Goal: Task Accomplishment & Management: Manage account settings

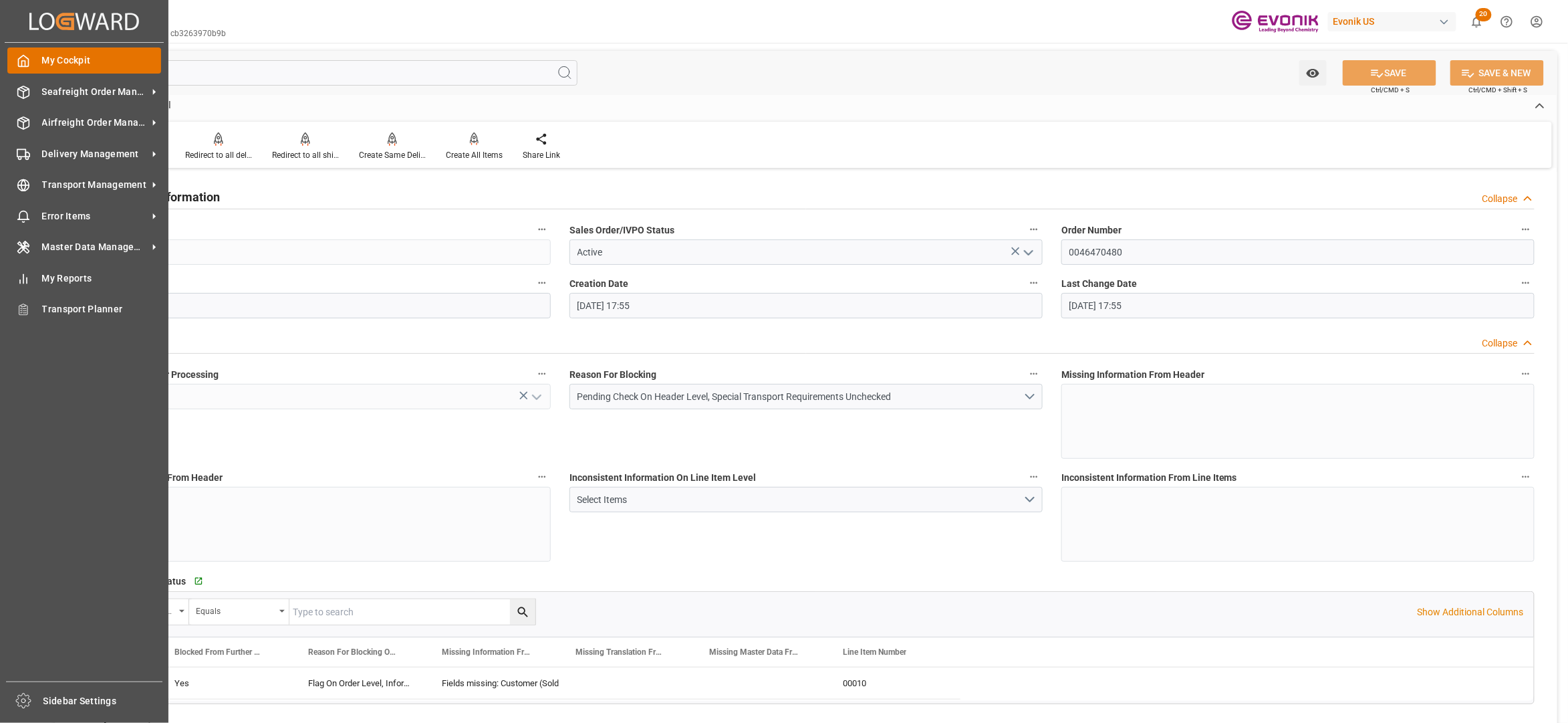
scroll to position [595, 0]
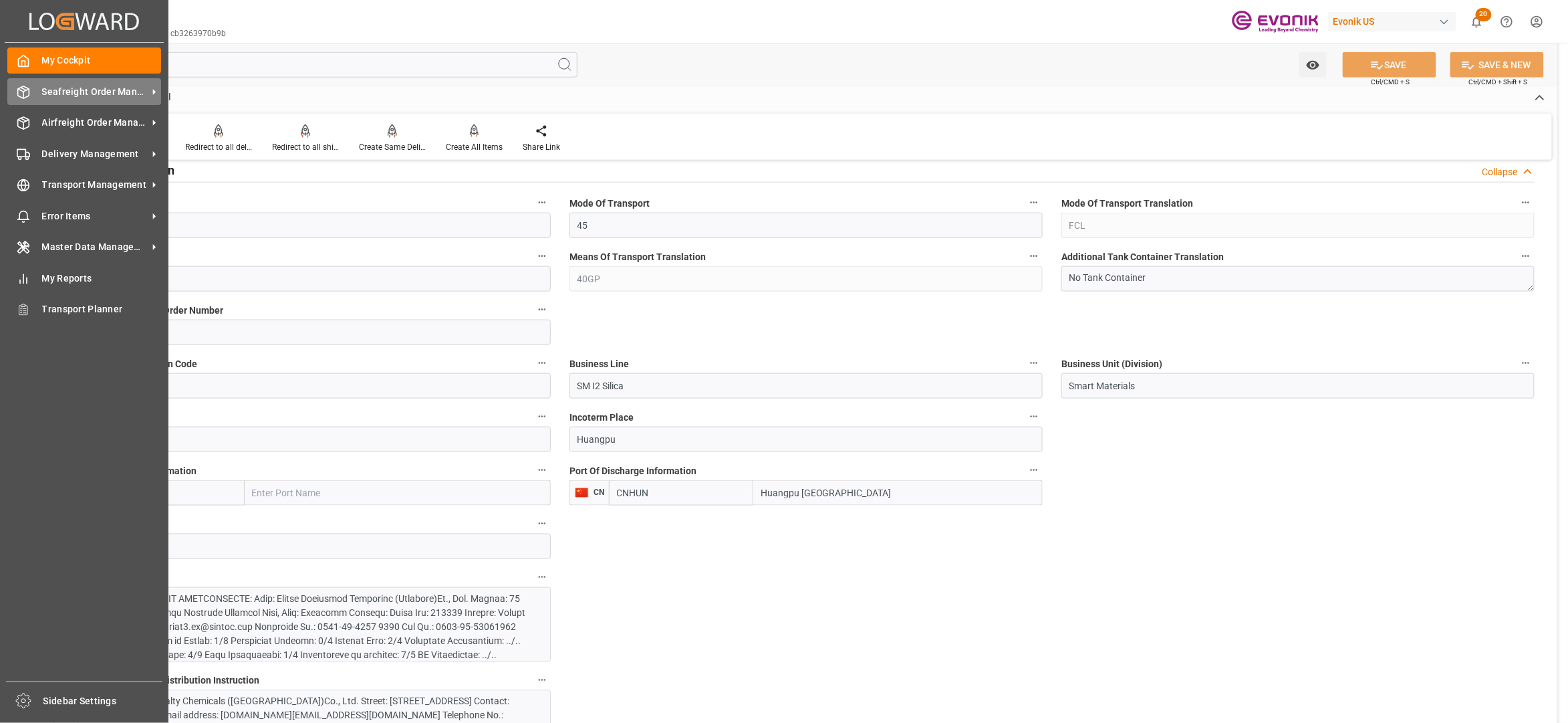
click at [65, 101] on div "Seafreight Order Management Seafreight Order Management" at bounding box center [84, 91] width 153 height 26
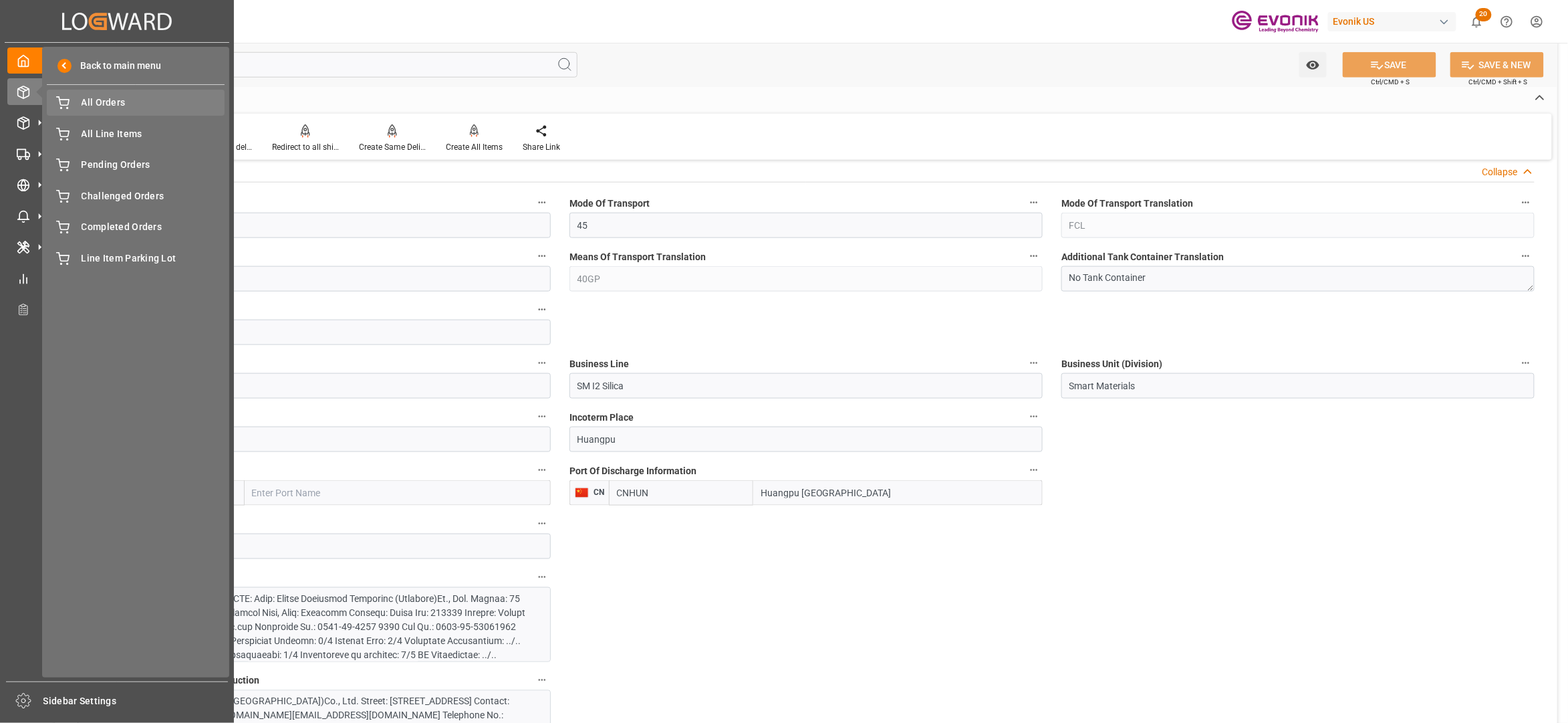
click at [111, 101] on span "All Orders" at bounding box center [153, 102] width 143 height 14
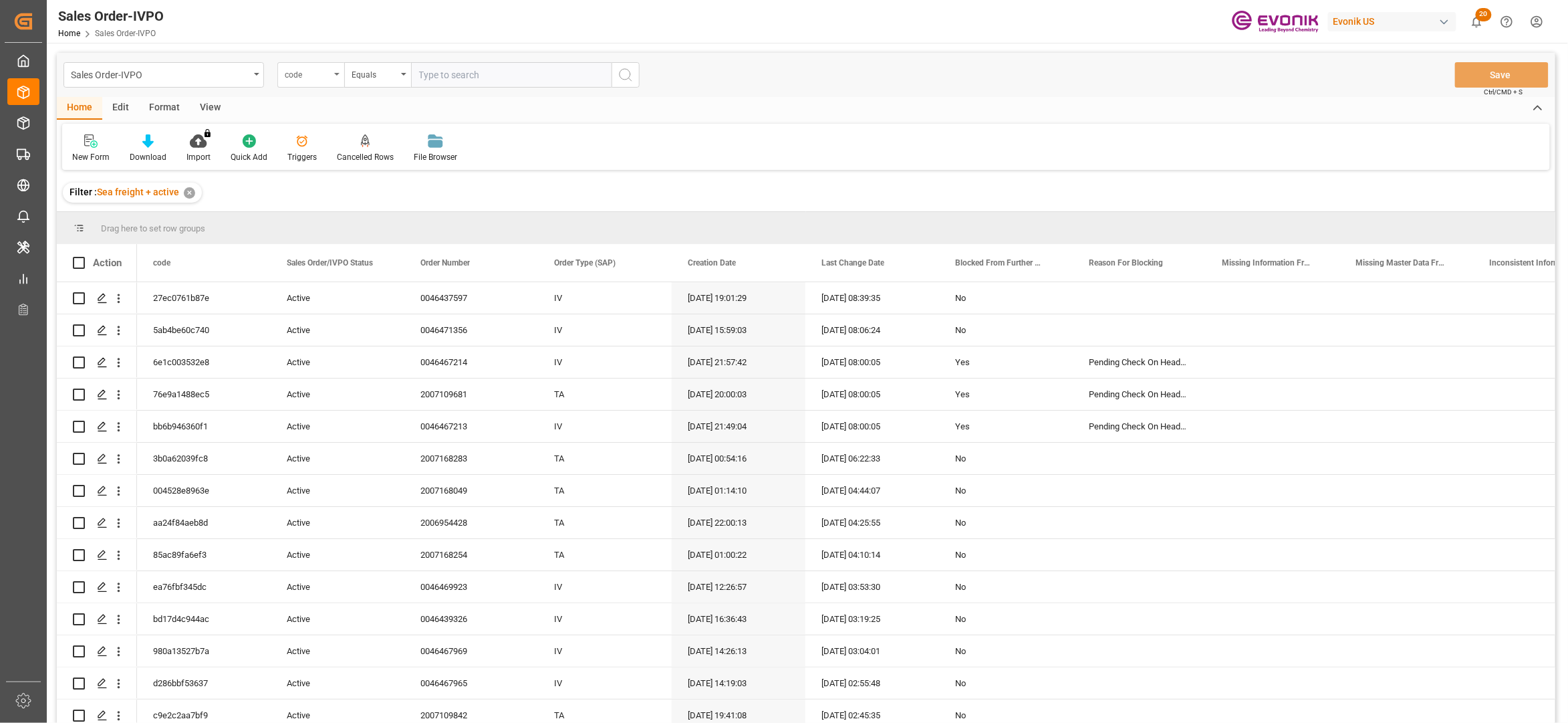
click at [319, 77] on div "code" at bounding box center [308, 73] width 45 height 15
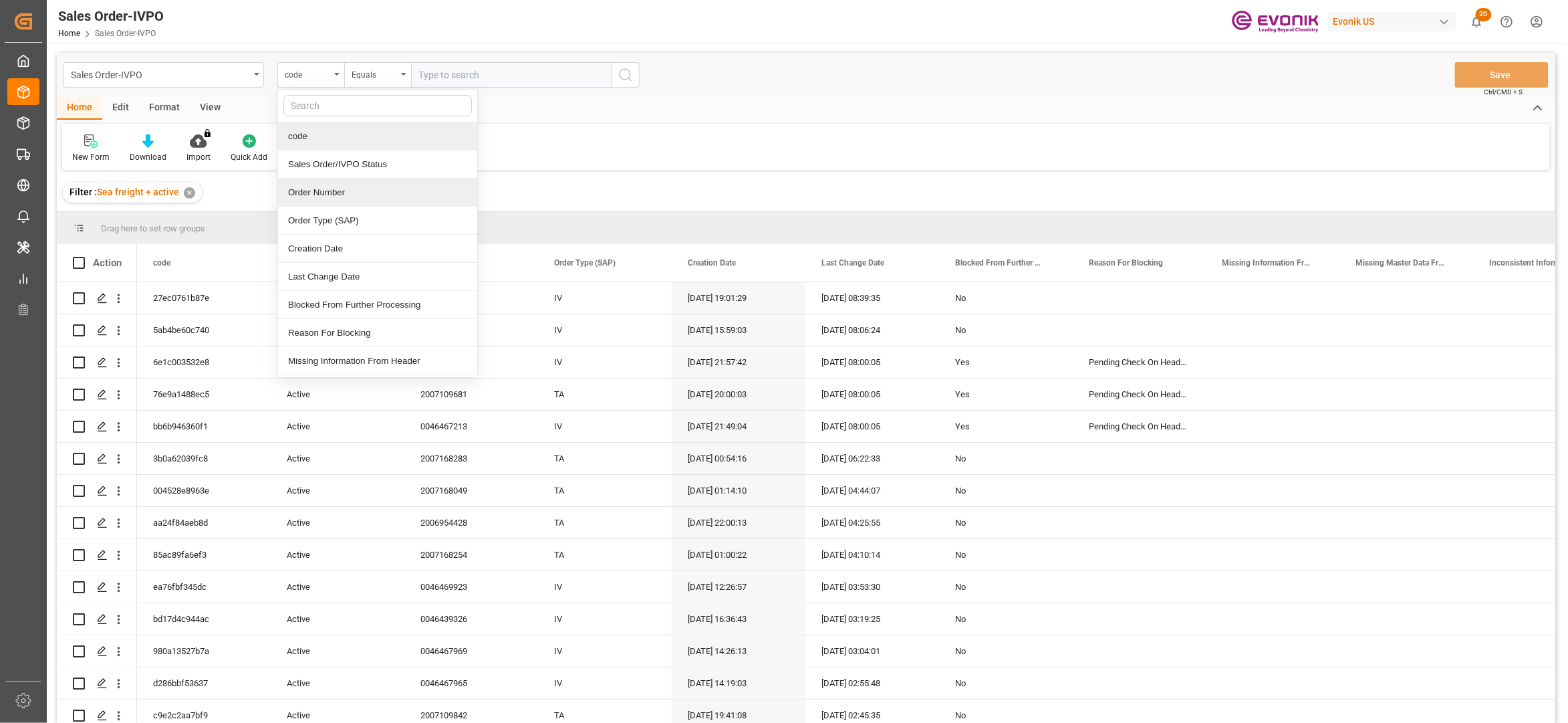
click at [327, 195] on div "Order Number" at bounding box center [378, 192] width 200 height 28
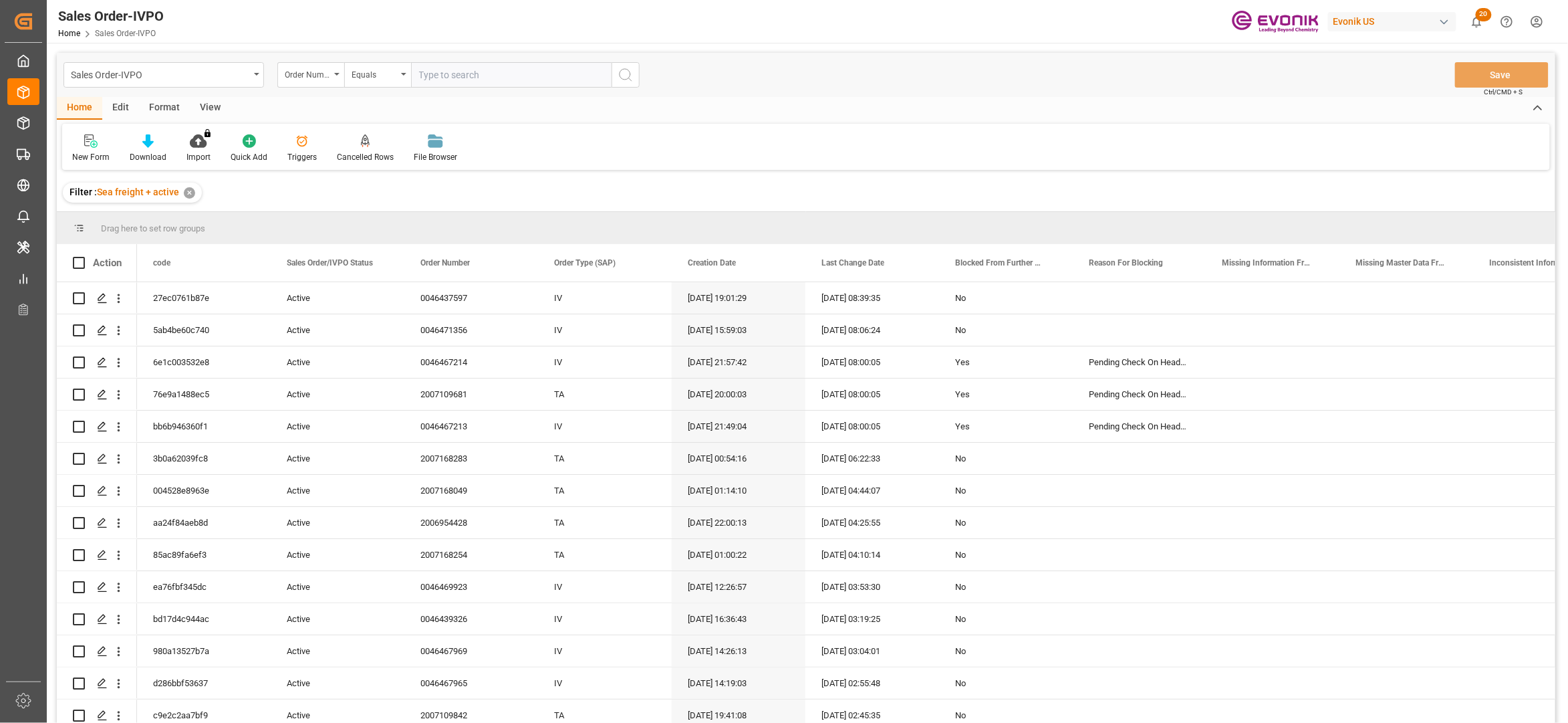
click at [449, 70] on input "text" at bounding box center [511, 75] width 200 height 25
paste input "2006954428"
type input "2006954428"
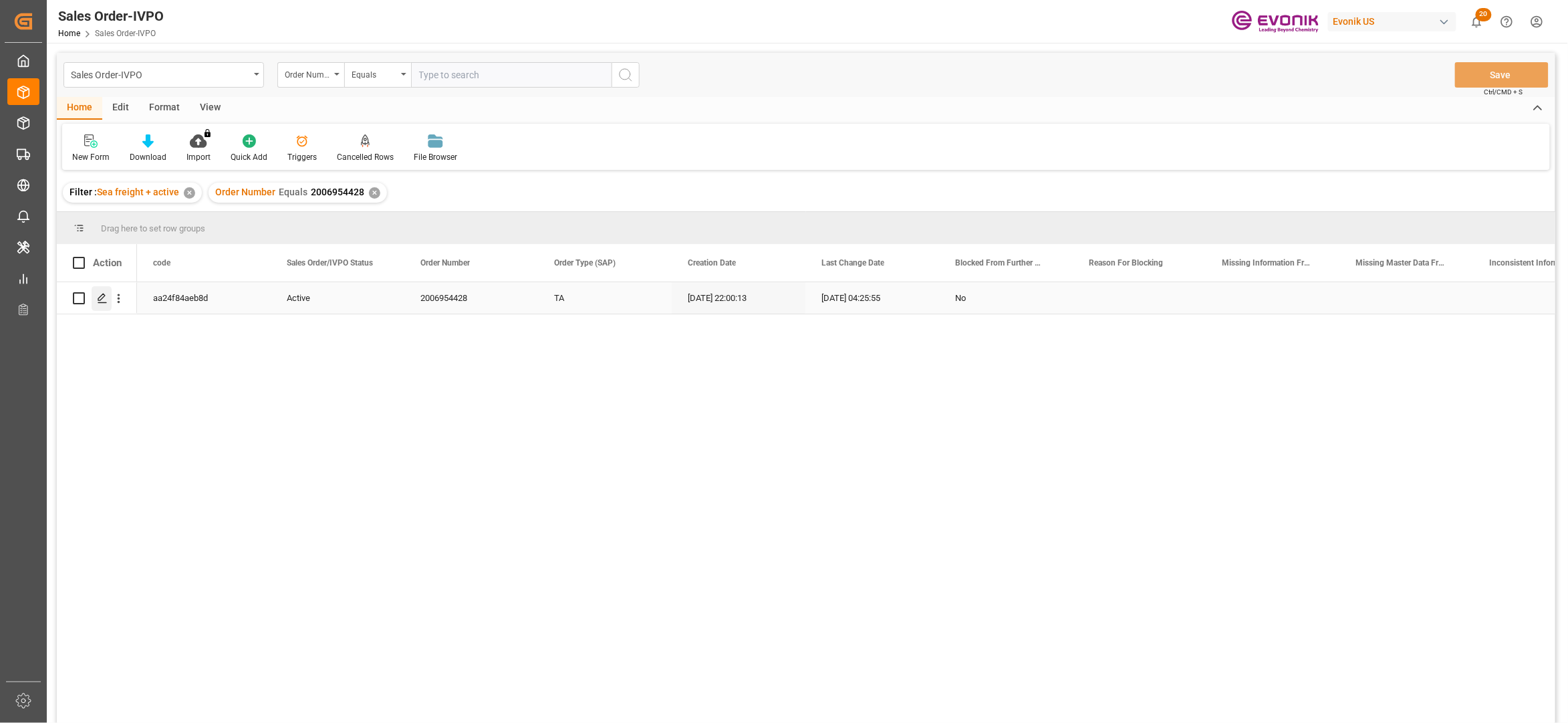
click at [99, 295] on icon "Press SPACE to select this row." at bounding box center [102, 298] width 11 height 11
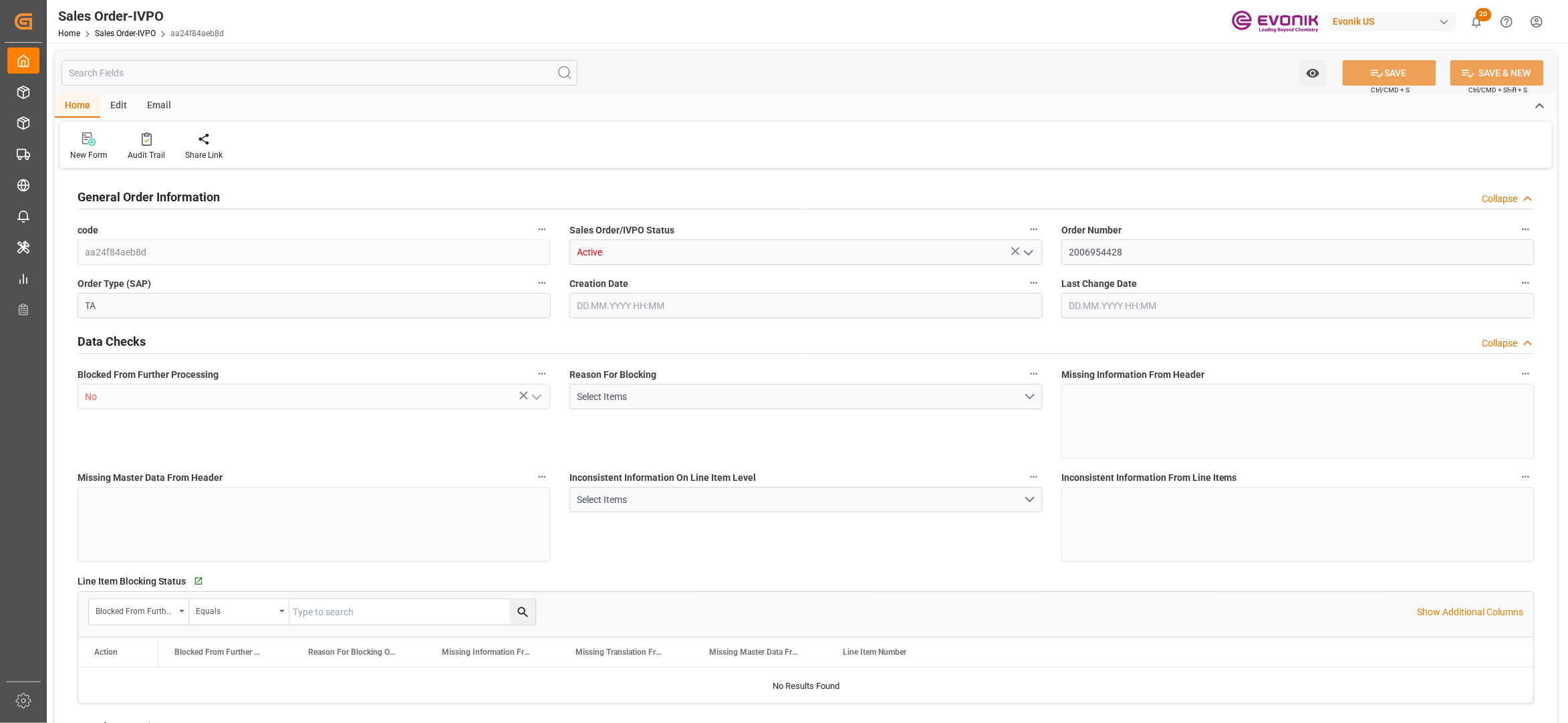
type input "MYPGU"
type input "0"
type input "1"
type input "4"
type input "6"
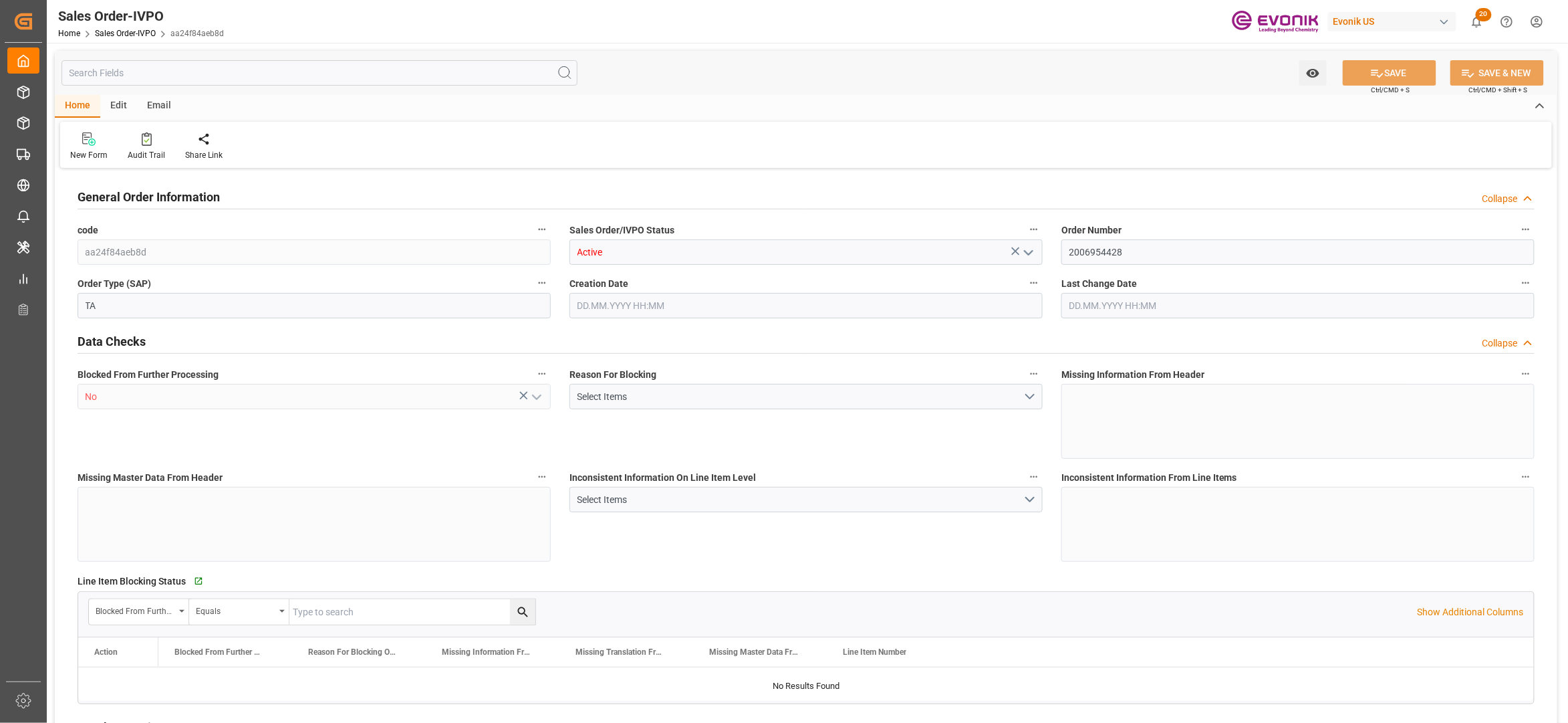
type input "74749.44"
type input "304.5632"
type input "19000"
type input "60"
type input "[DATE] 22:00"
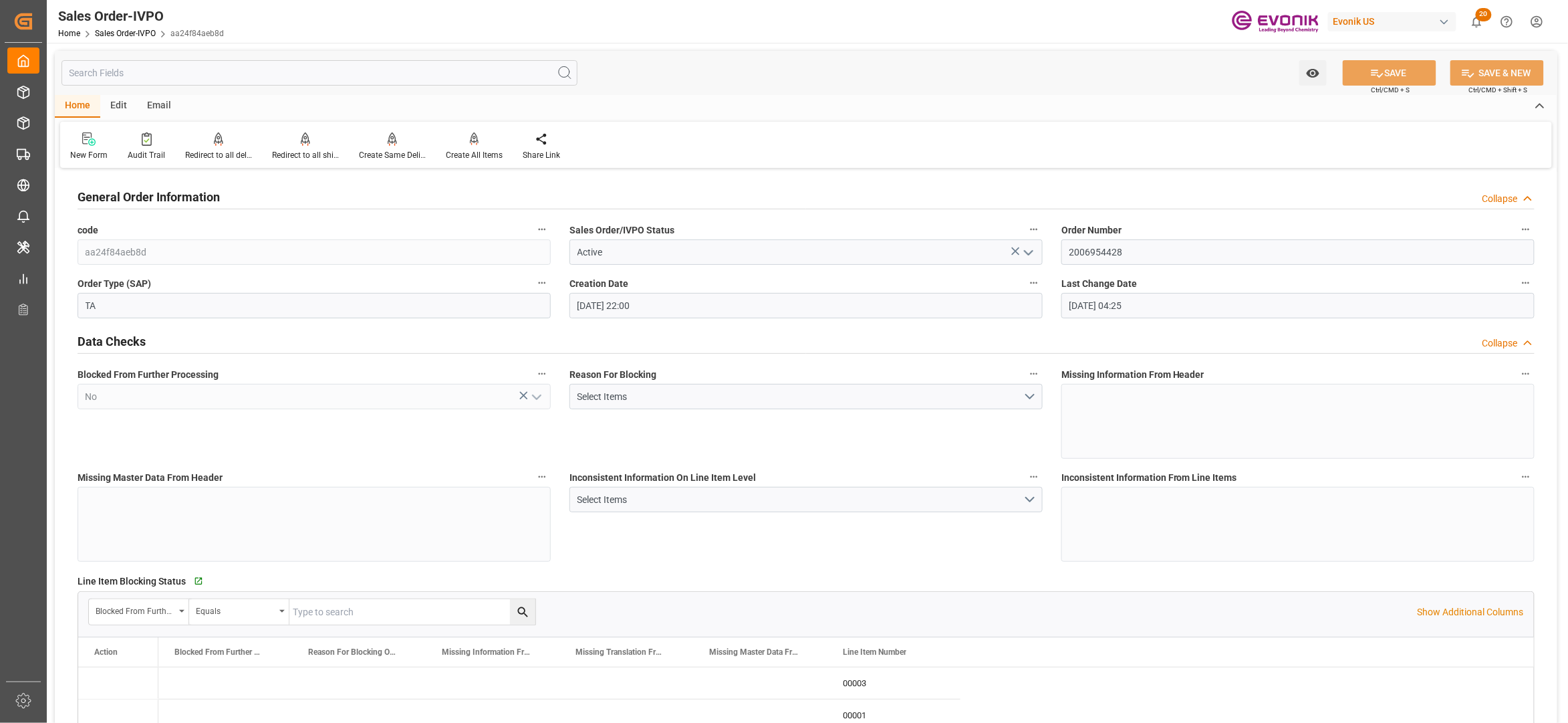
type input "[DATE] 04:25"
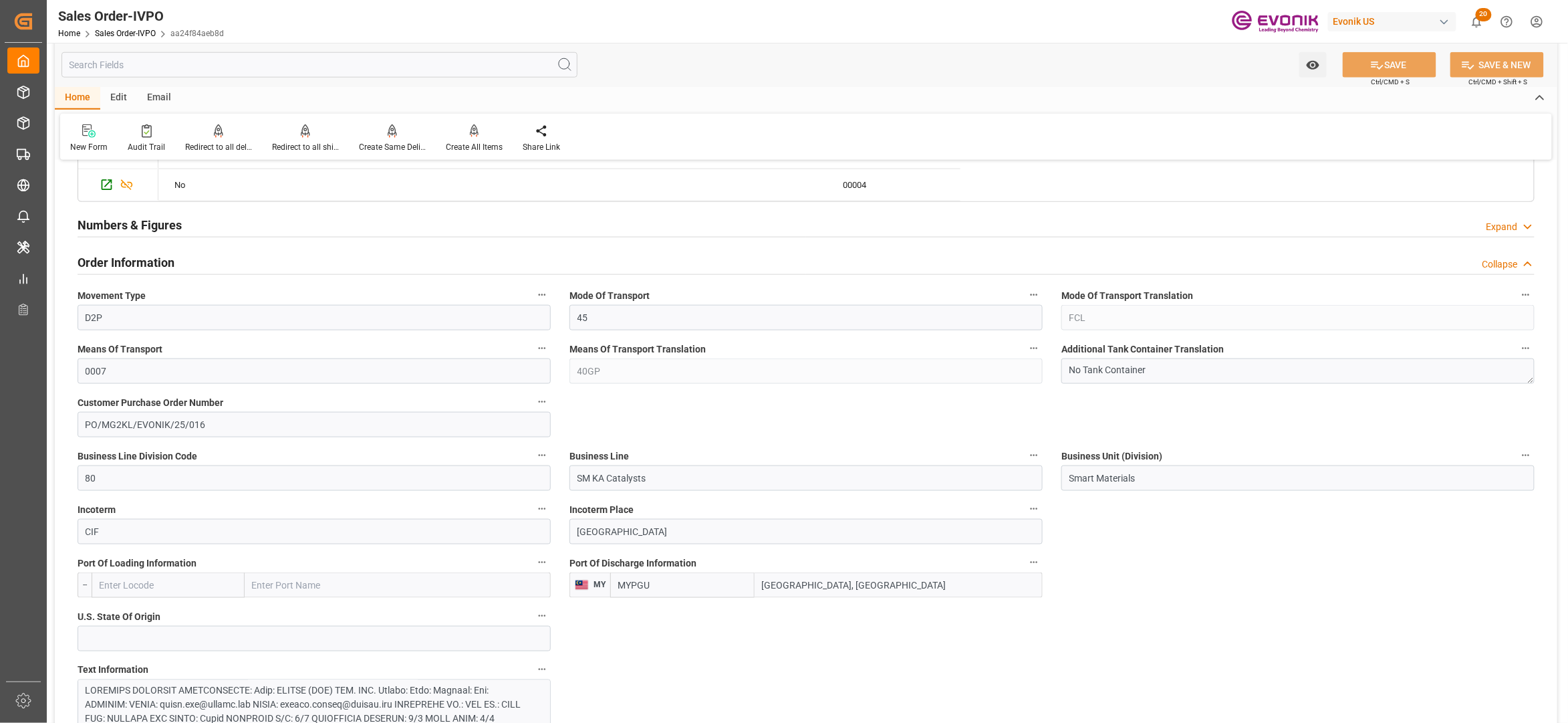
scroll to position [891, 0]
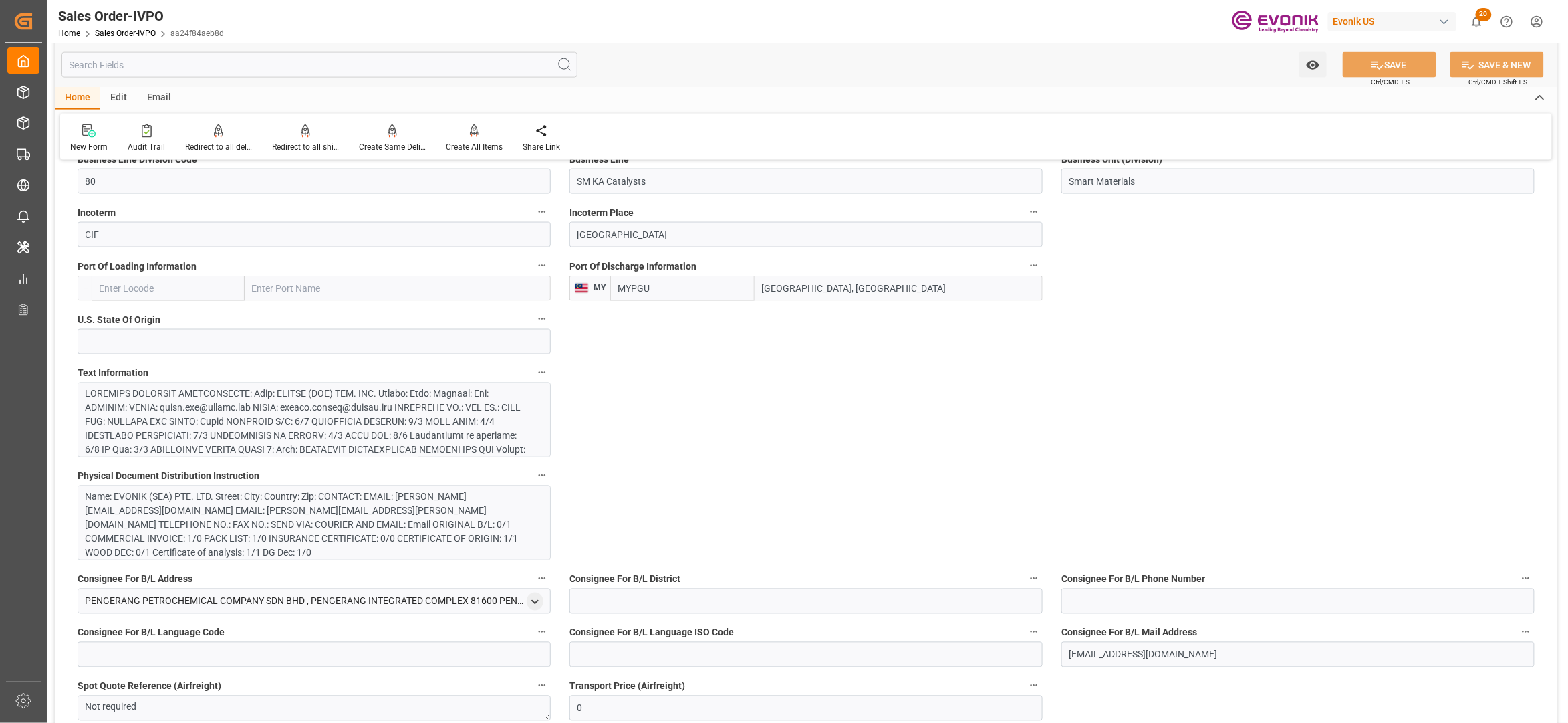
click at [425, 412] on div at bounding box center [307, 533] width 444 height 294
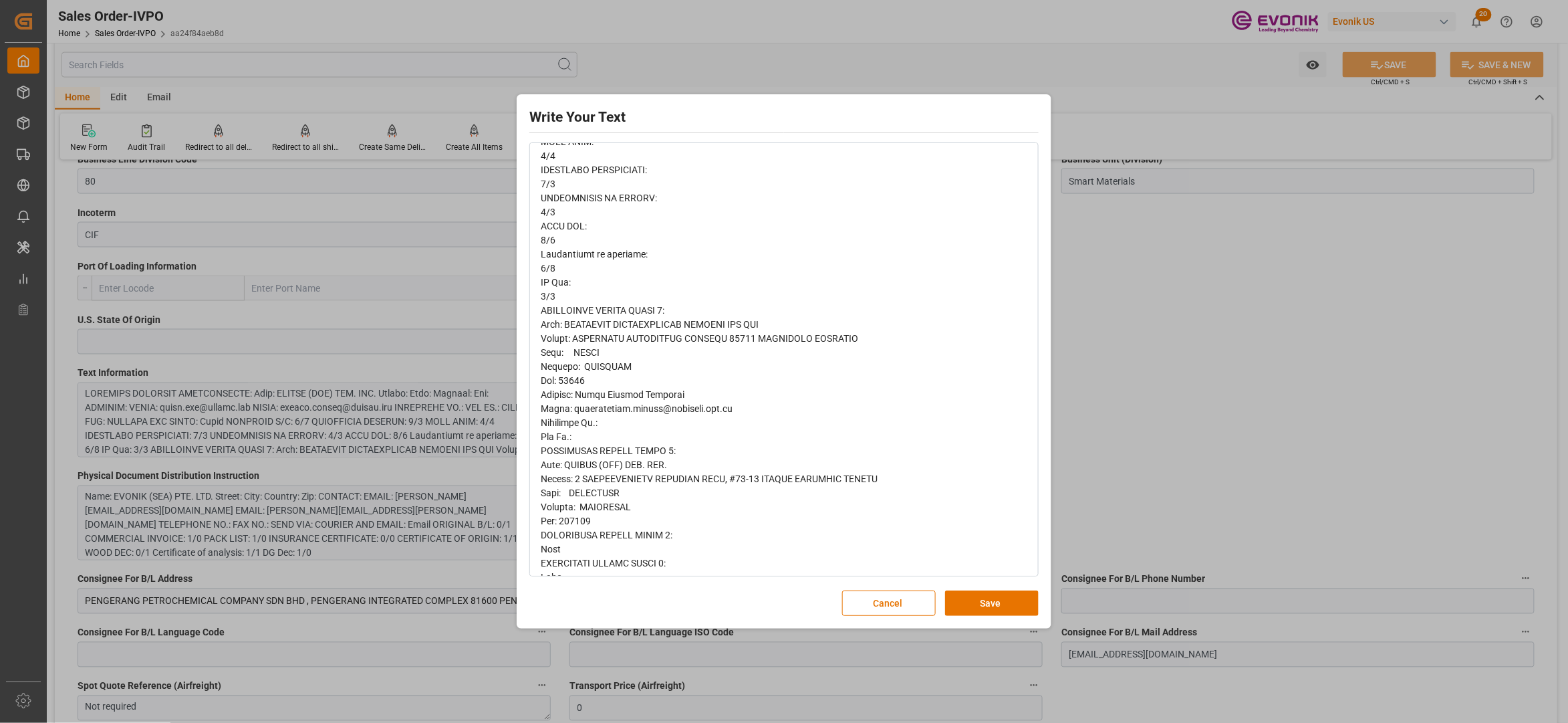
scroll to position [595, 0]
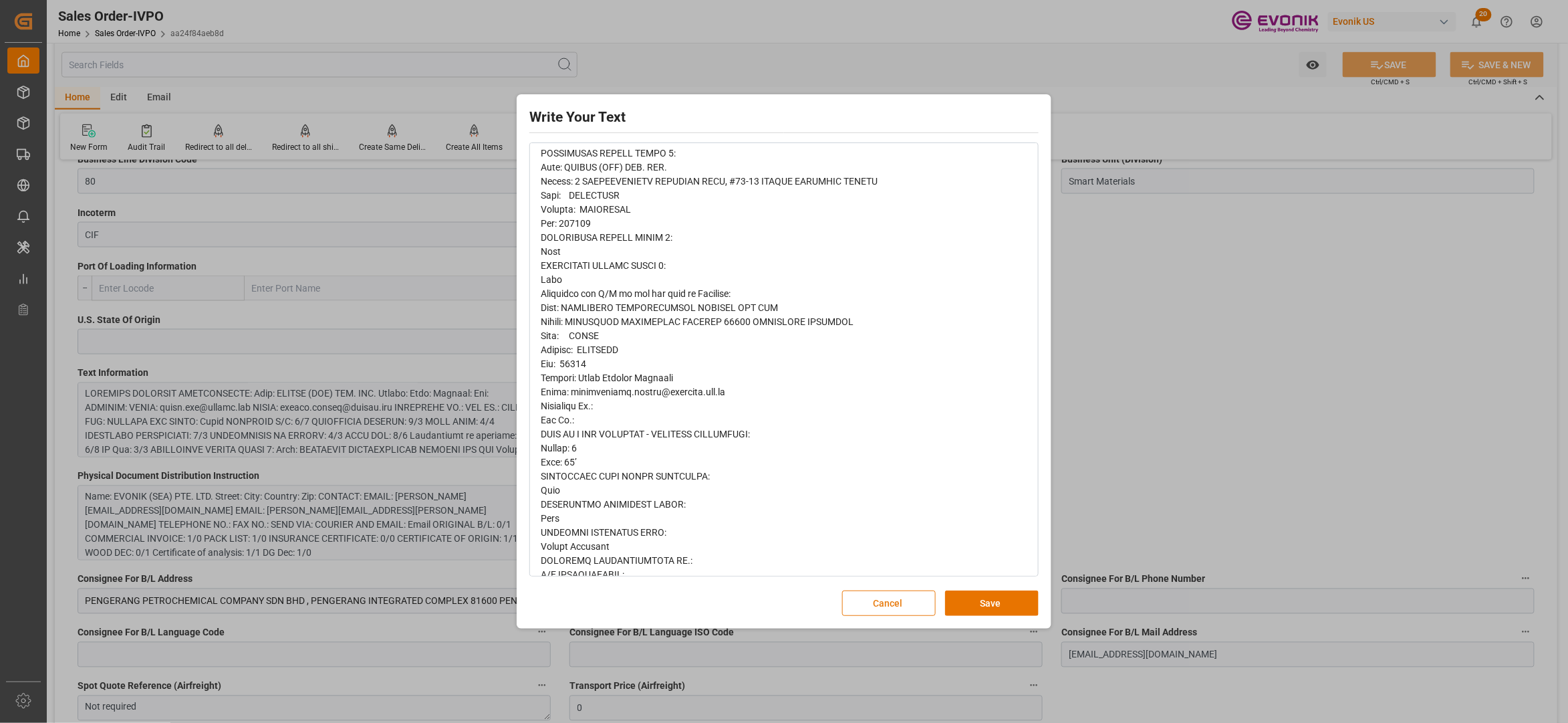
click at [884, 602] on button "Cancel" at bounding box center [889, 603] width 94 height 25
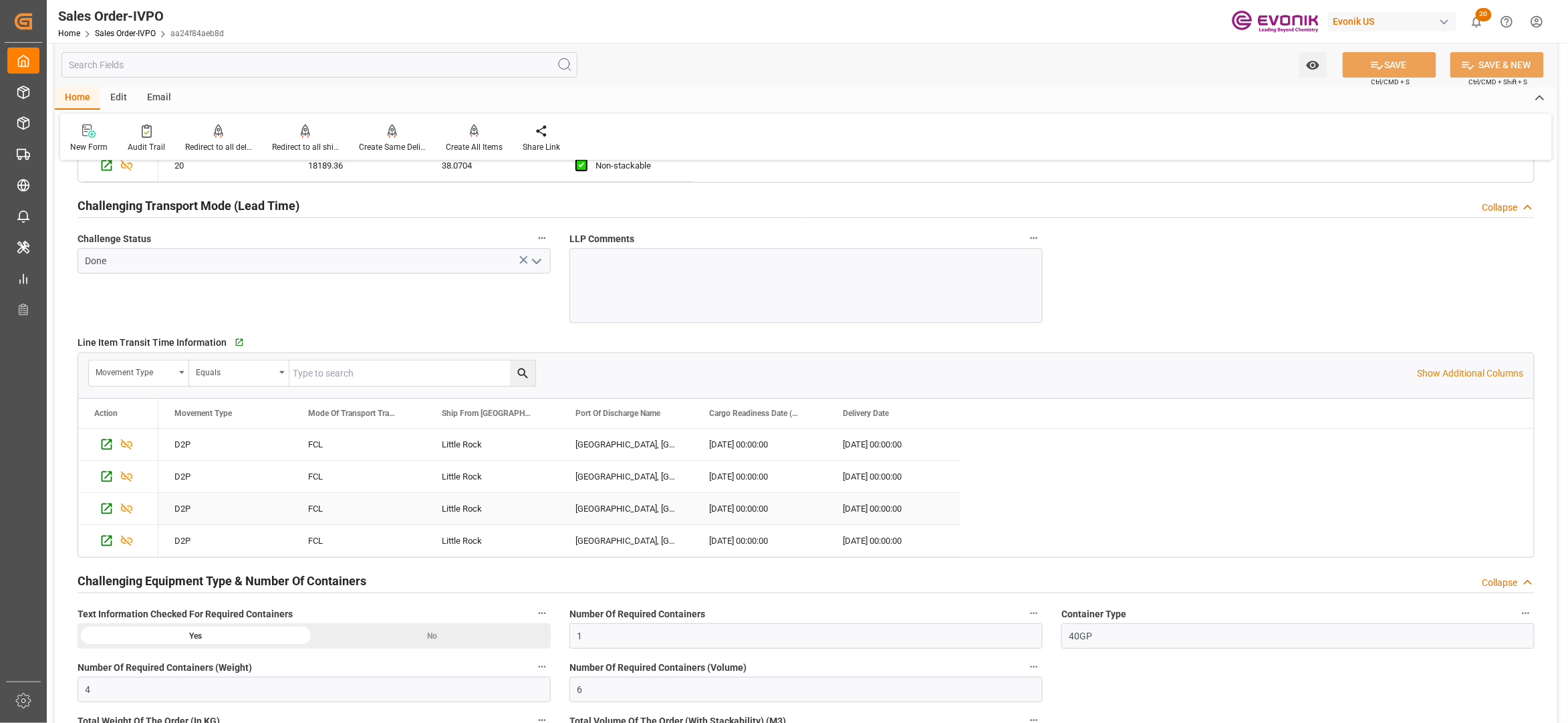
scroll to position [2674, 0]
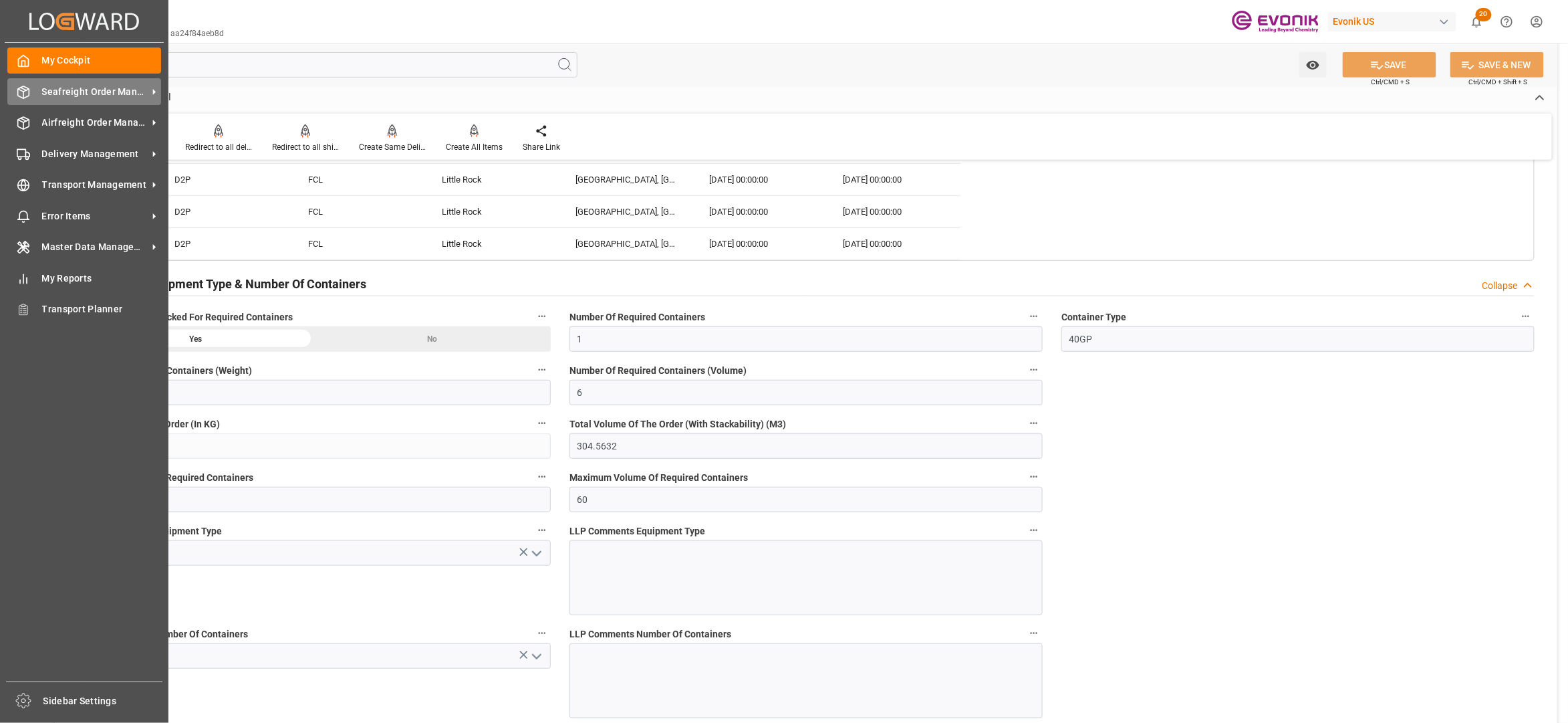
click at [56, 99] on div "Seafreight Order Management Seafreight Order Management" at bounding box center [84, 91] width 153 height 26
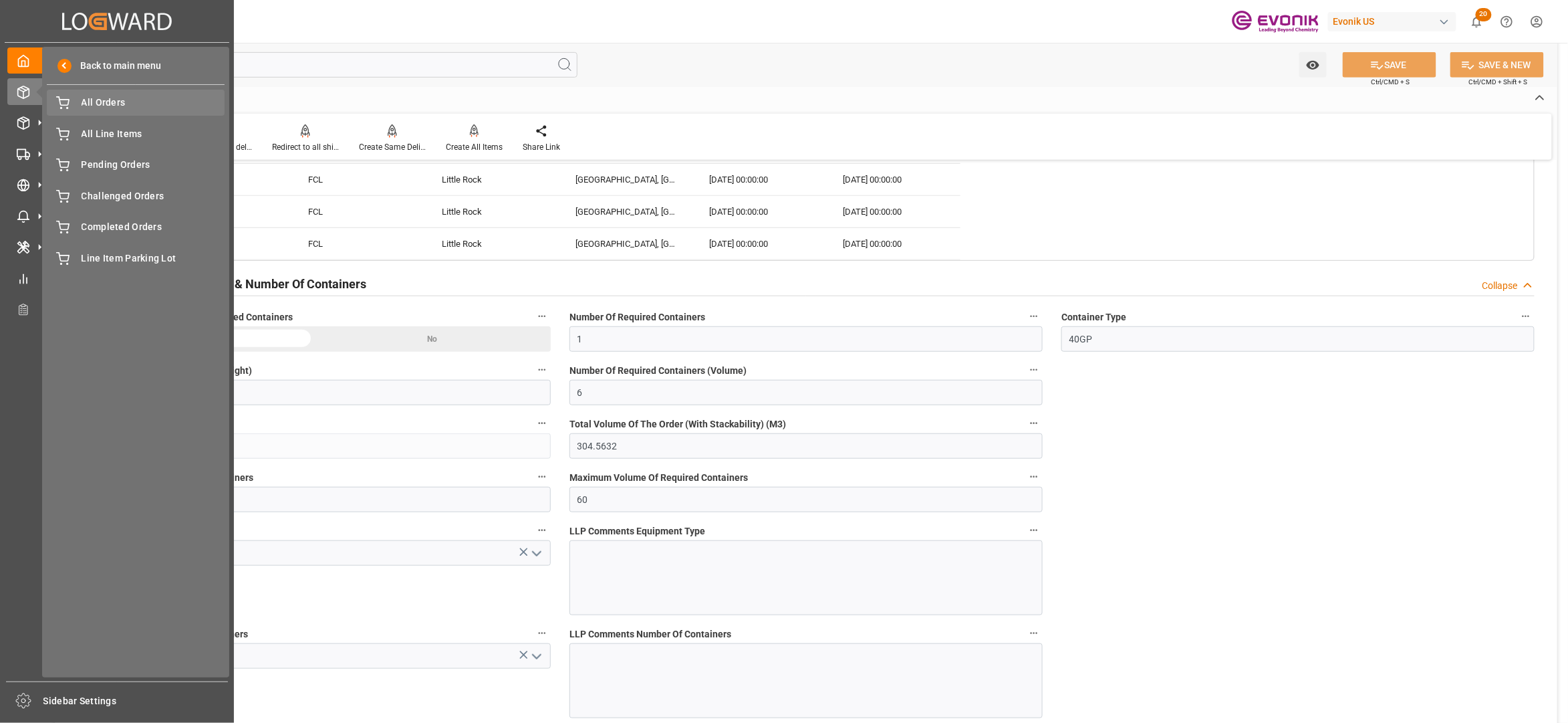
click at [100, 101] on span "All Orders" at bounding box center [153, 102] width 143 height 14
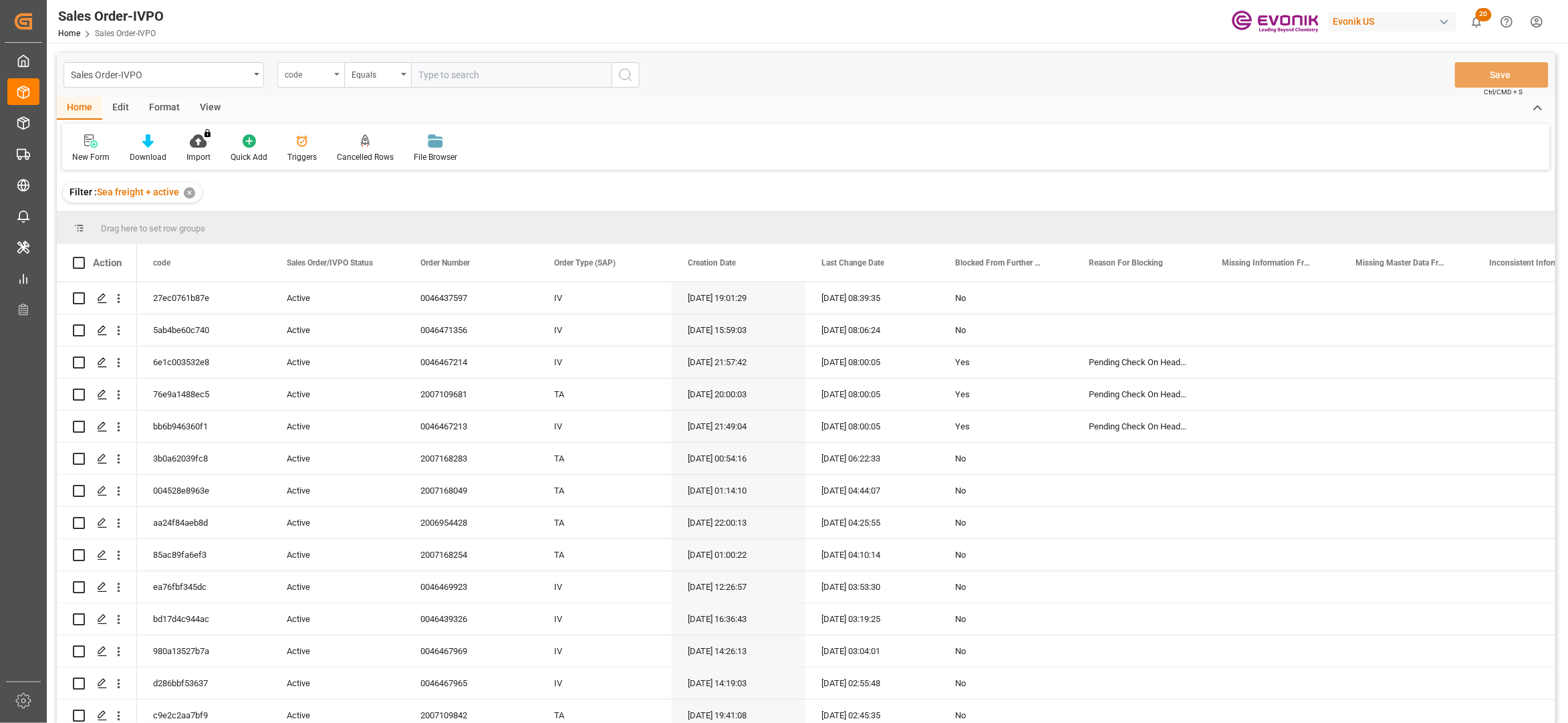
click at [322, 79] on div "code" at bounding box center [308, 73] width 45 height 15
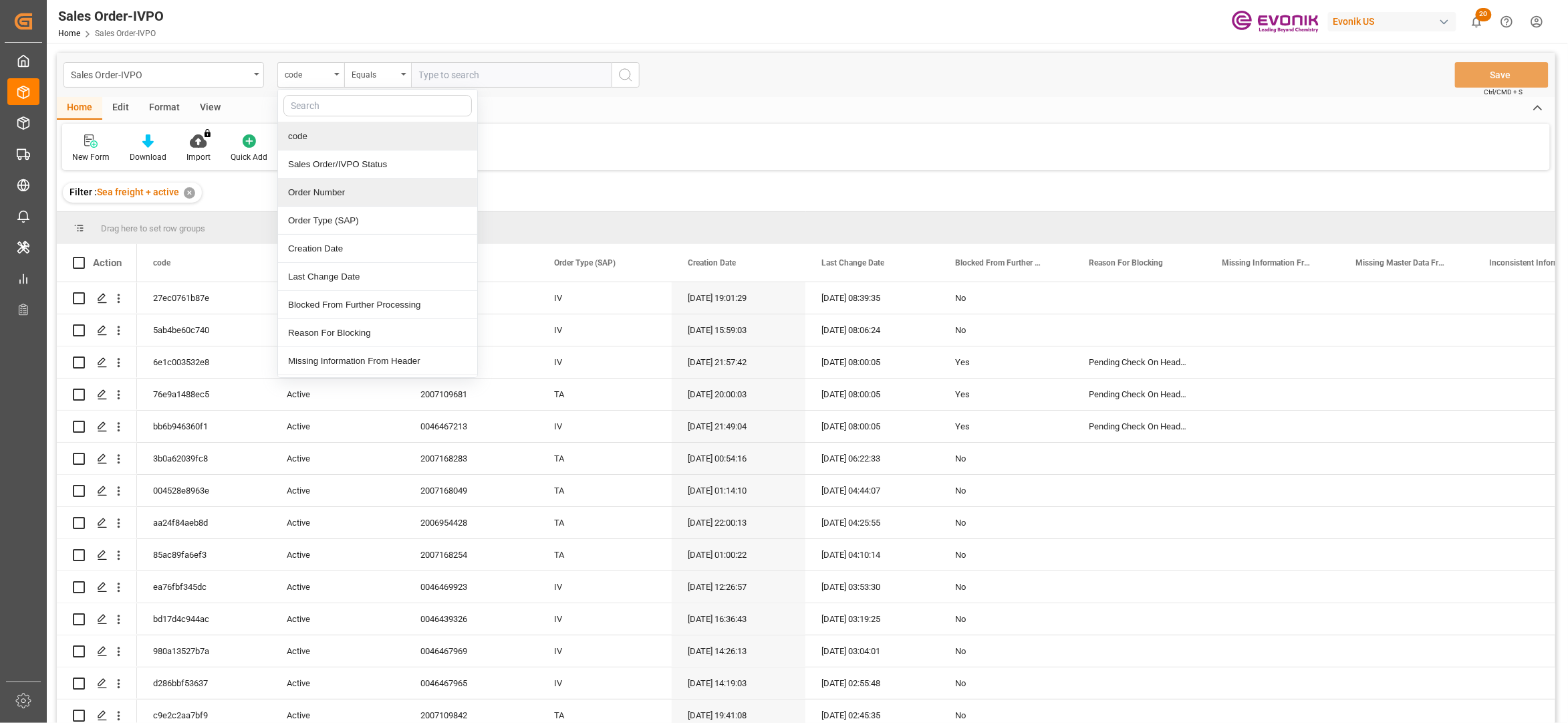
click at [338, 202] on div "Order Number" at bounding box center [378, 192] width 200 height 28
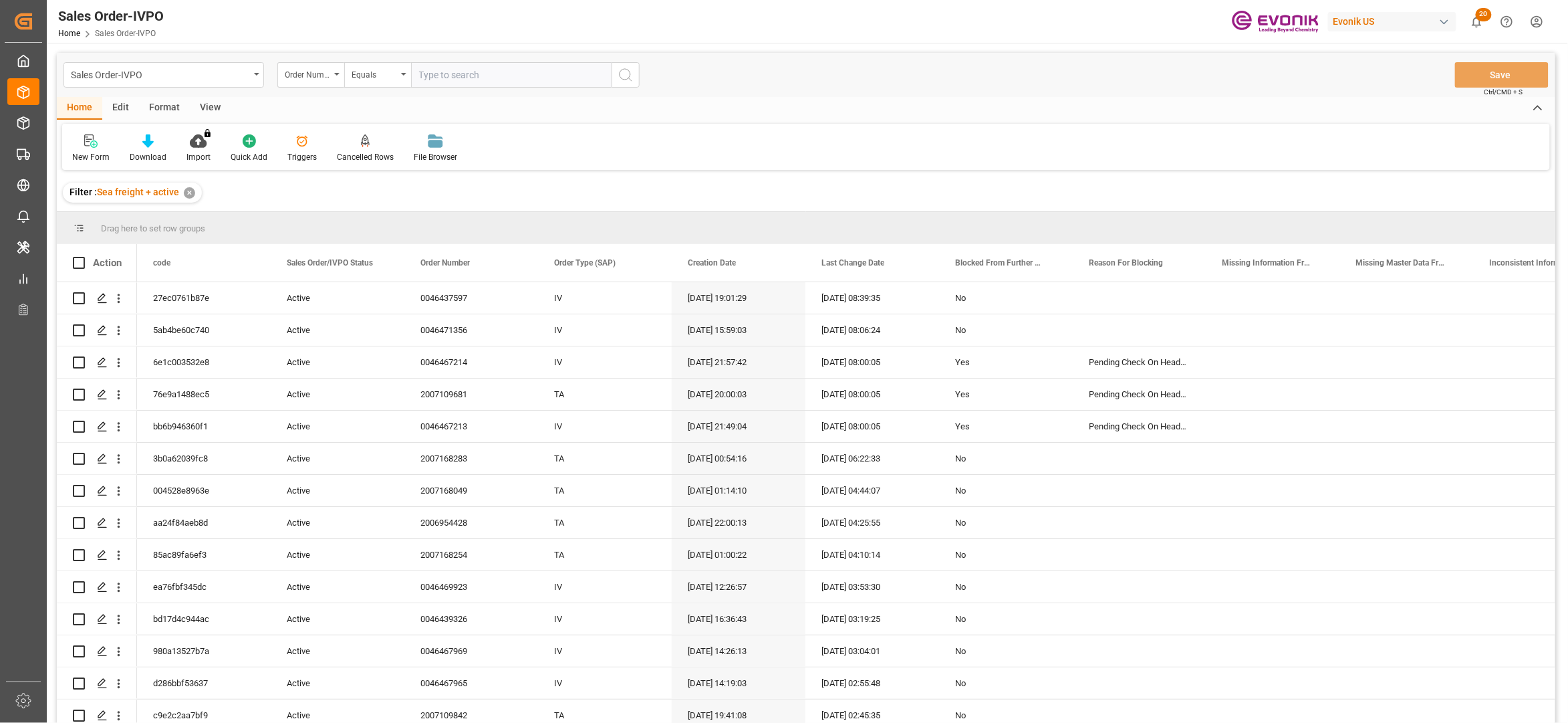
click at [443, 70] on input "text" at bounding box center [511, 75] width 200 height 25
paste input "0549b6439202"
type input "0549b6439202"
drag, startPoint x: 503, startPoint y: 77, endPoint x: 407, endPoint y: 72, distance: 96.1
click at [407, 72] on div "Order Number Equals 0549b6439202" at bounding box center [459, 75] width 362 height 25
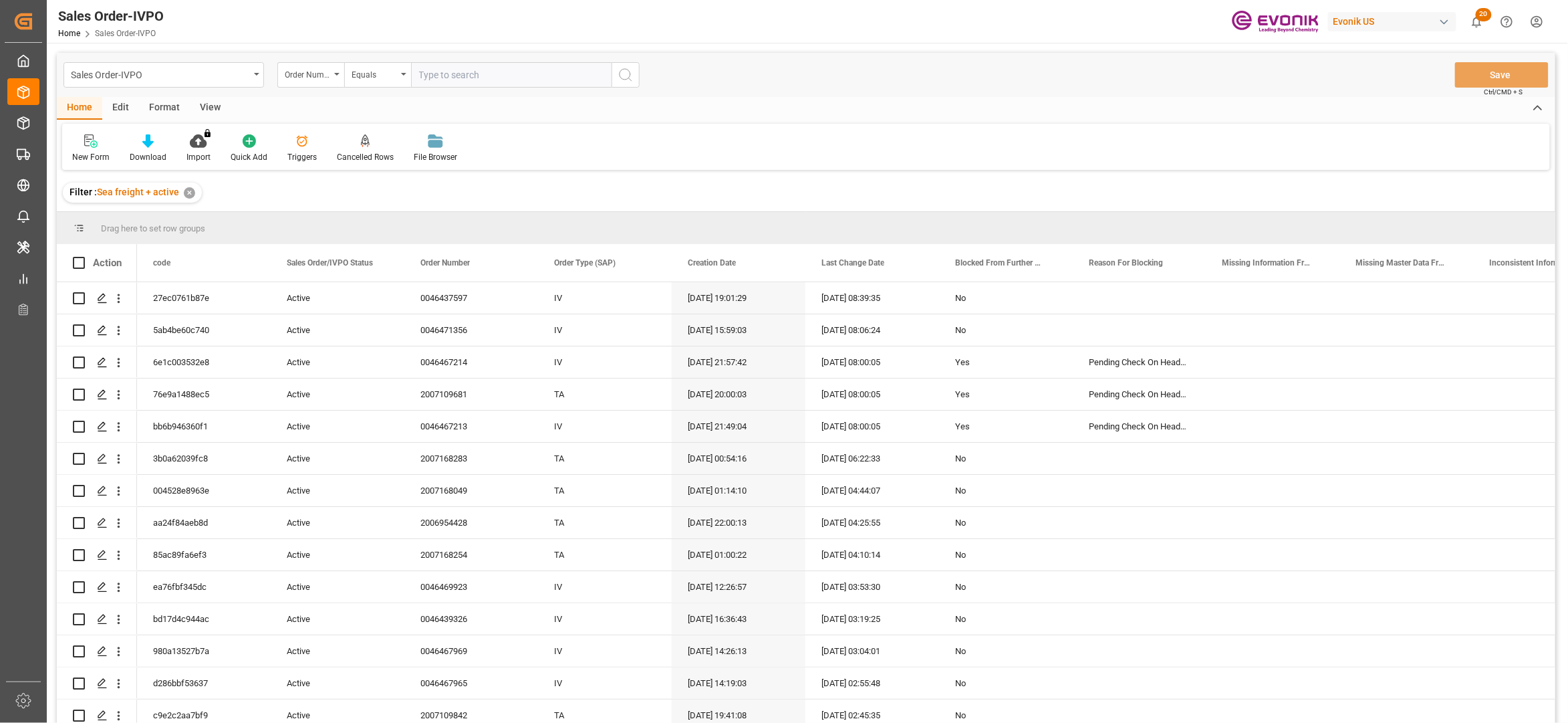
click at [488, 79] on input "text" at bounding box center [511, 75] width 200 height 25
paste input "46437597"
type input "0046437597"
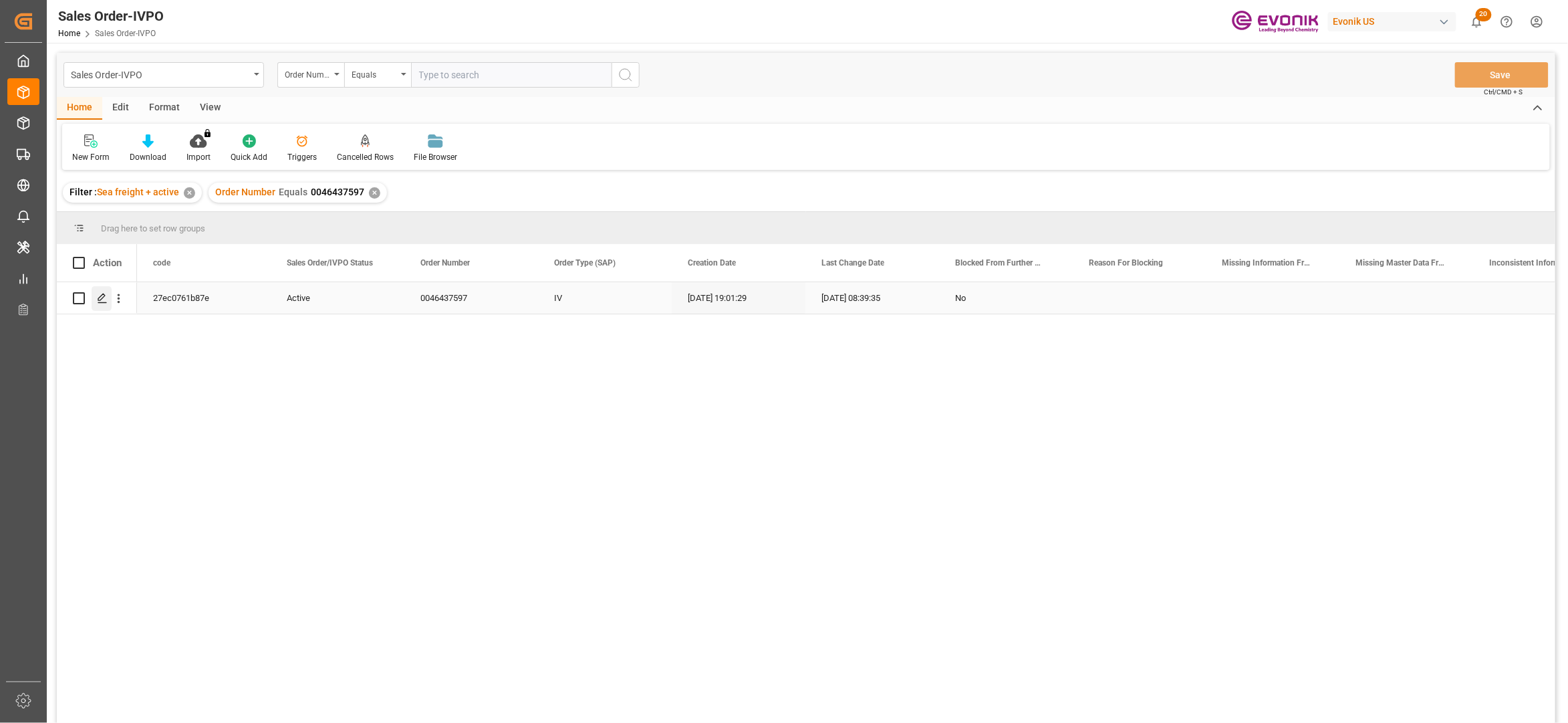
click at [107, 298] on icon "Press SPACE to select this row." at bounding box center [102, 298] width 11 height 11
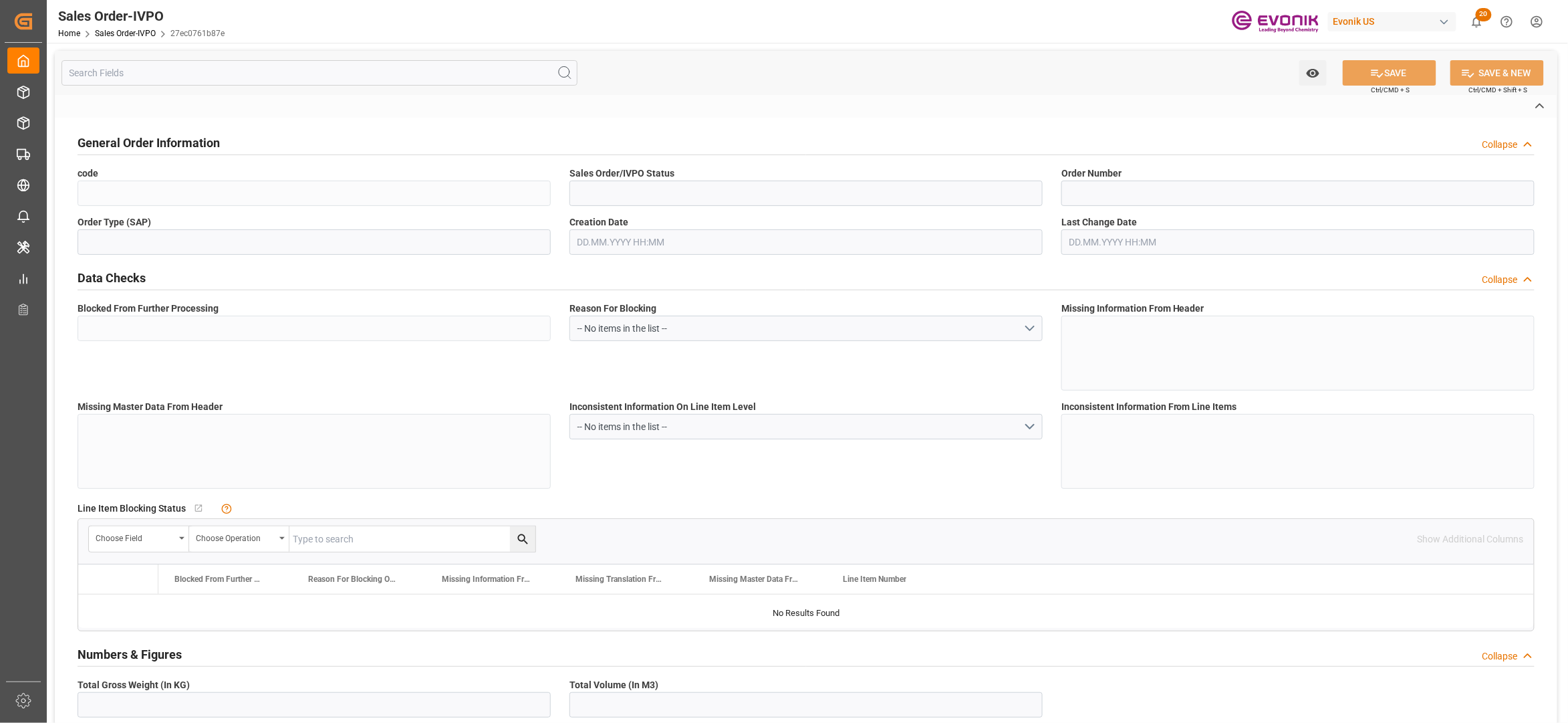
type input "27ec0761b87e"
type input "Active"
type input "0046437597"
type input "IV"
type input "No"
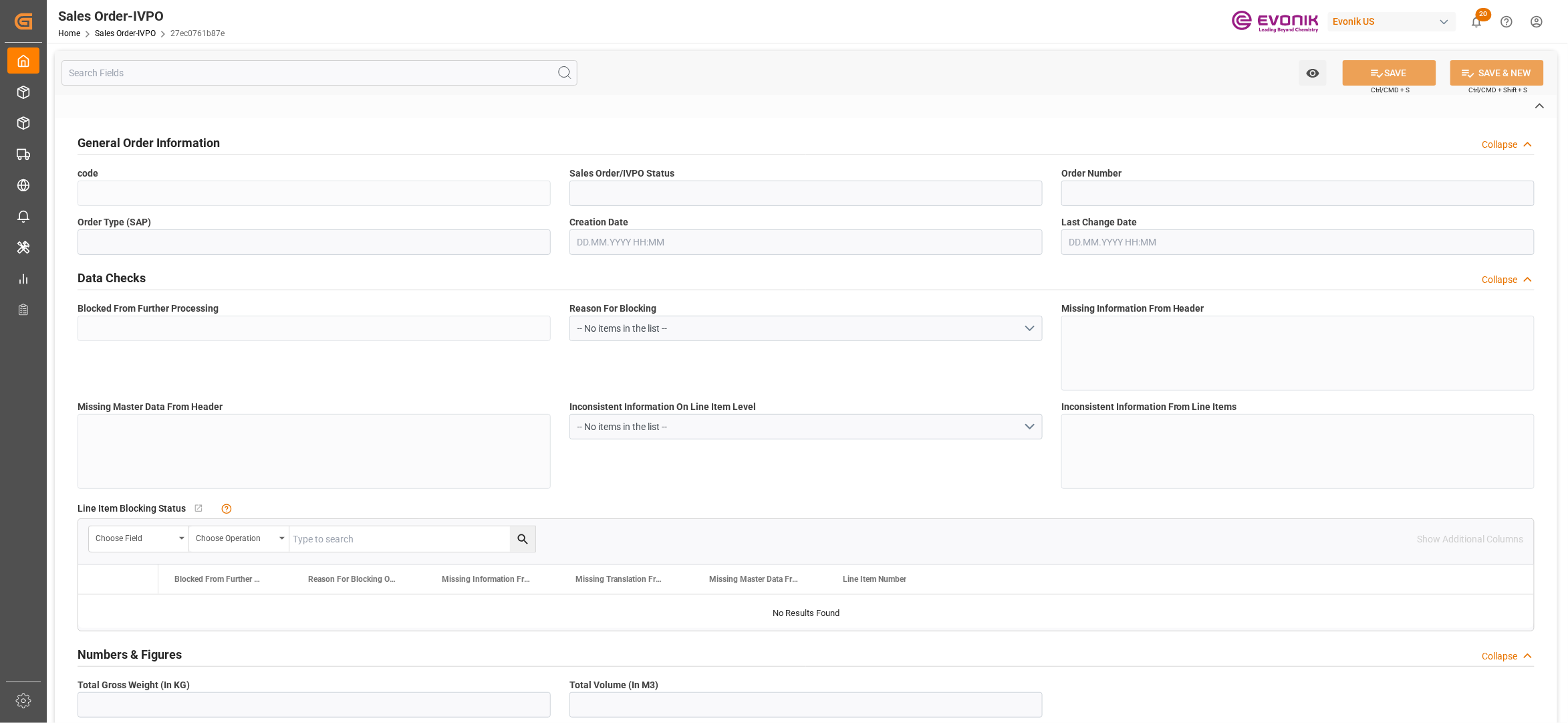
type input "D2D"
type input "45"
type input "FCL"
type input "0024"
type input "20TANK"
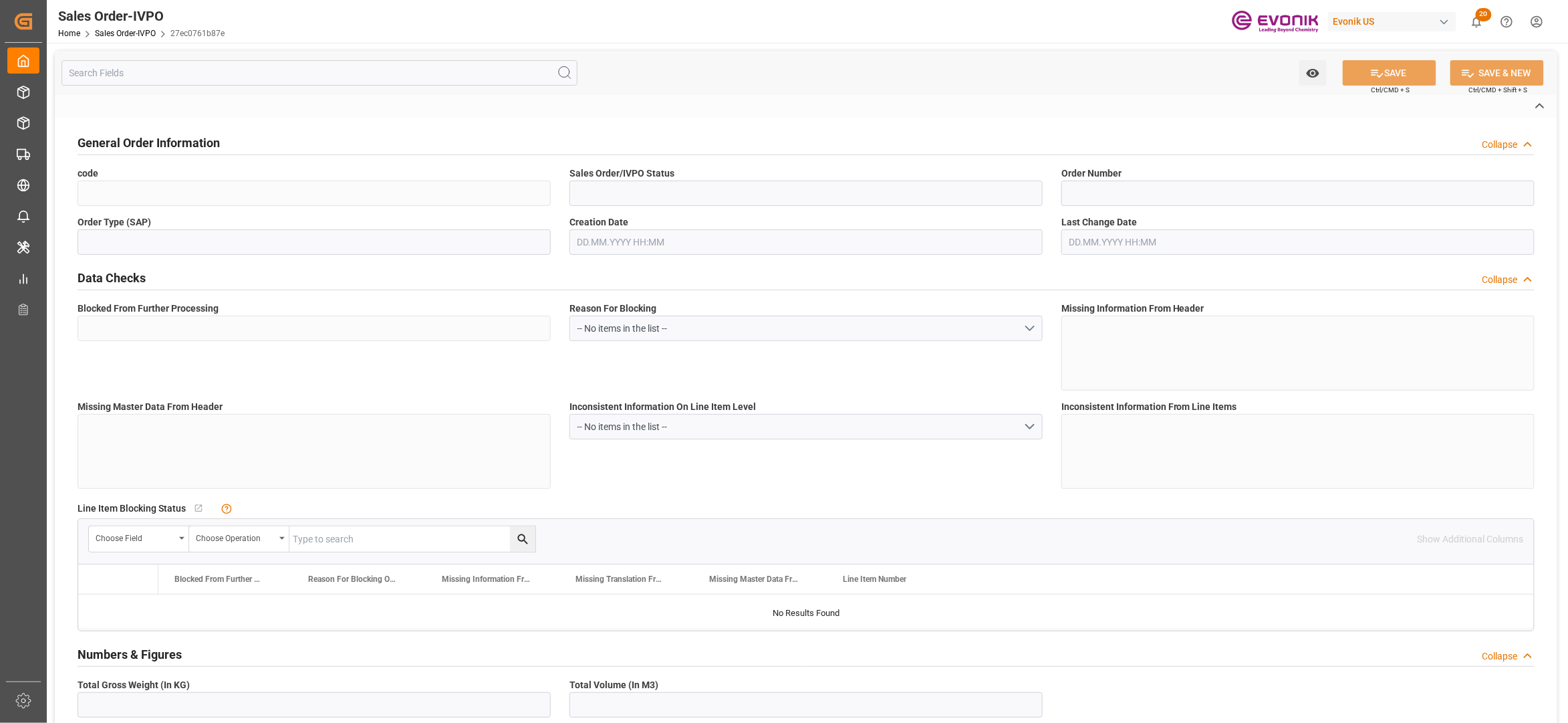
type textarea "Operator's Own Tank"
type input "0046437597"
type input "31"
type input "SP CX I Chain"
type input "Specialty Additives"
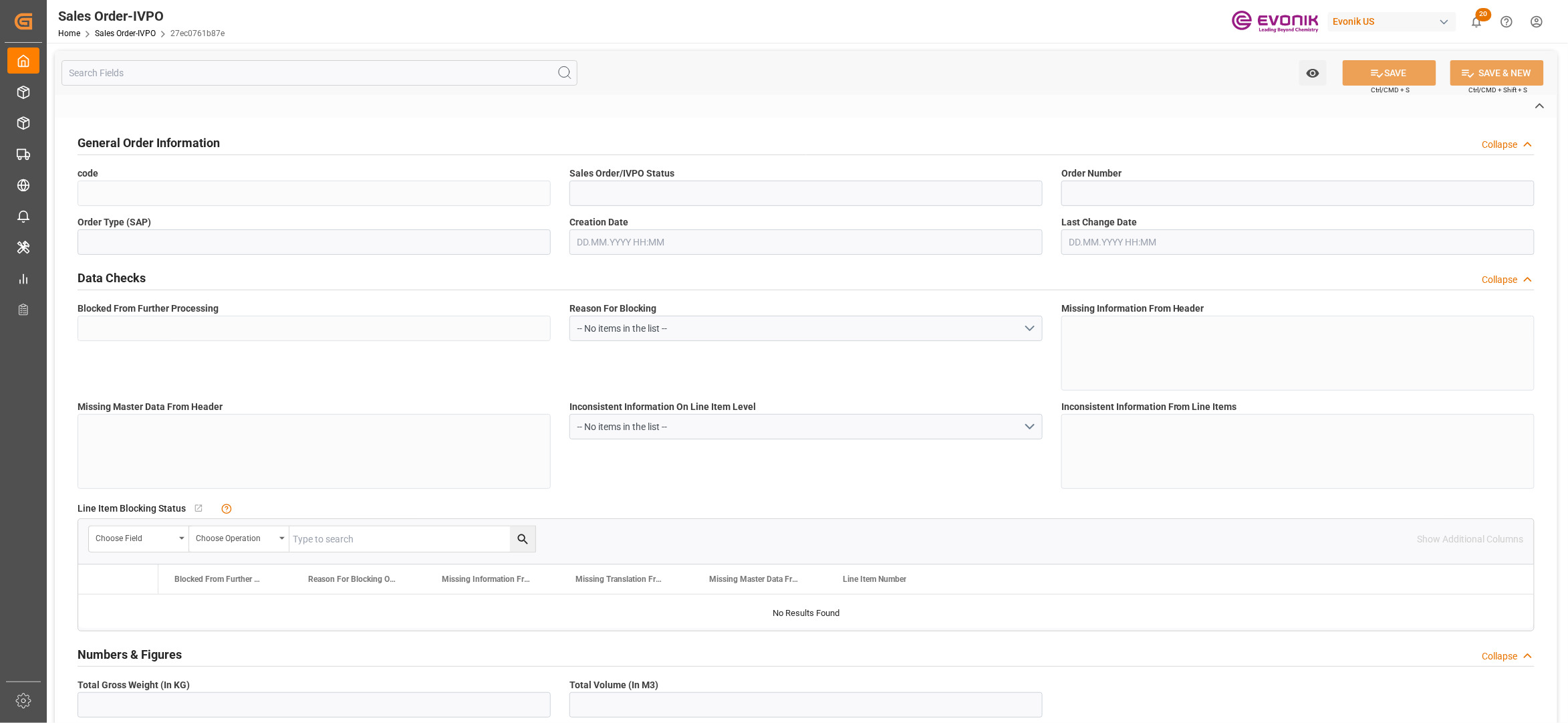
type input "DAP"
type input "Marl"
type input "[GEOGRAPHIC_DATA]"
type input "[PERSON_NAME][EMAIL_ADDRESS] No..: [PHONE_NUMBER]"
type textarea "Not required"
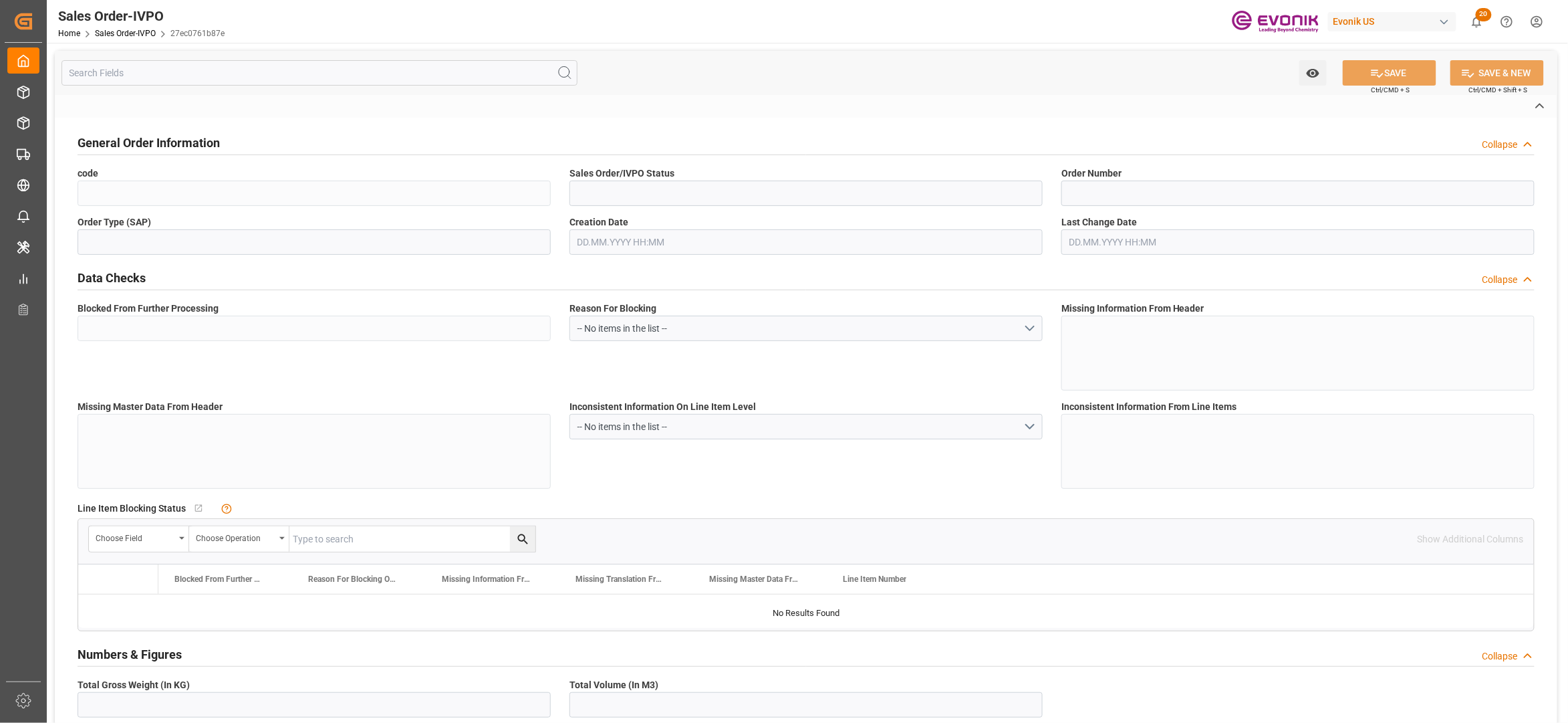
type textarea "Direct Consumer"
type textarea "Express Release B/L."
type input "DE"
type input "Done"
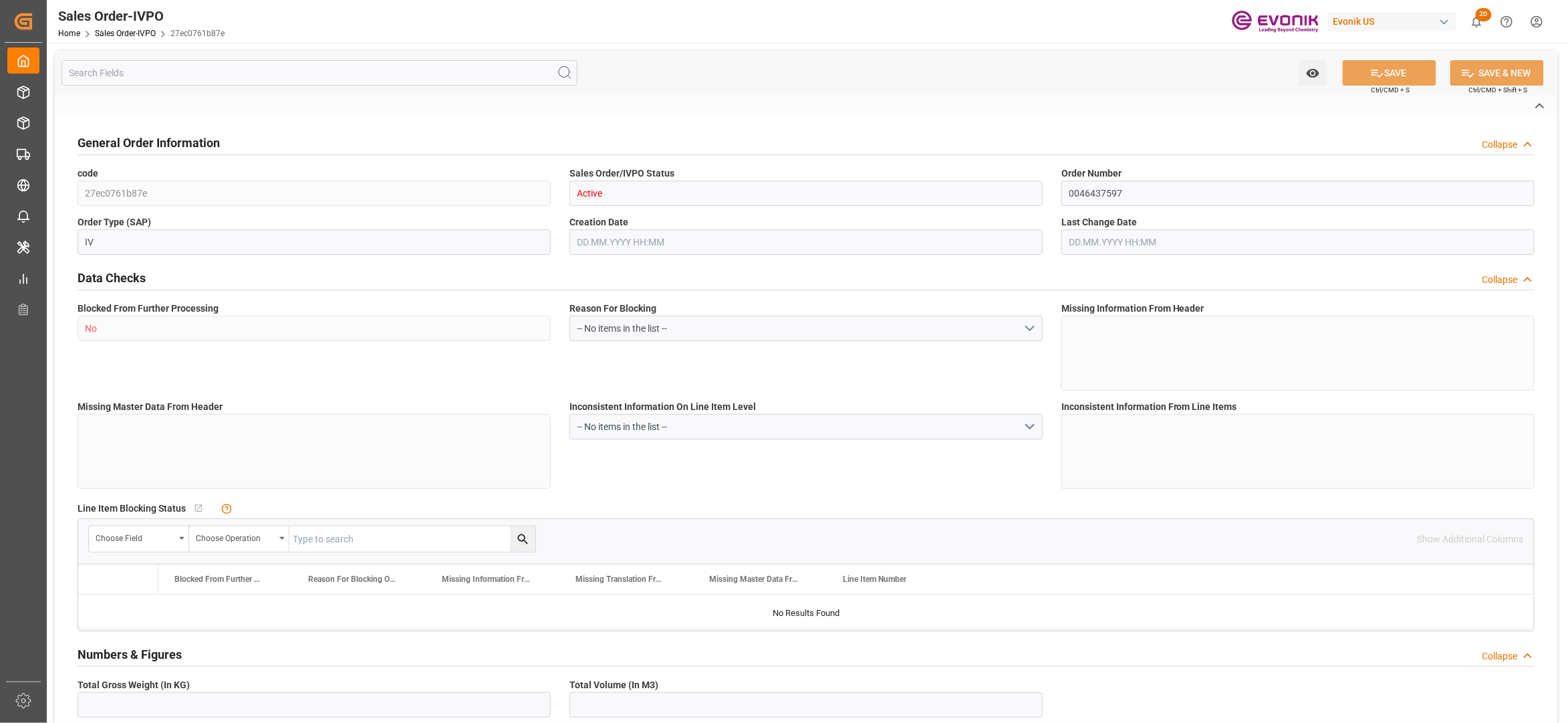
type input "20TANK"
type input "Done"
type input "BEANR"
type input "[PERSON_NAME][EMAIL_ADDRESS] No..: [PHONE_NUMBER]"
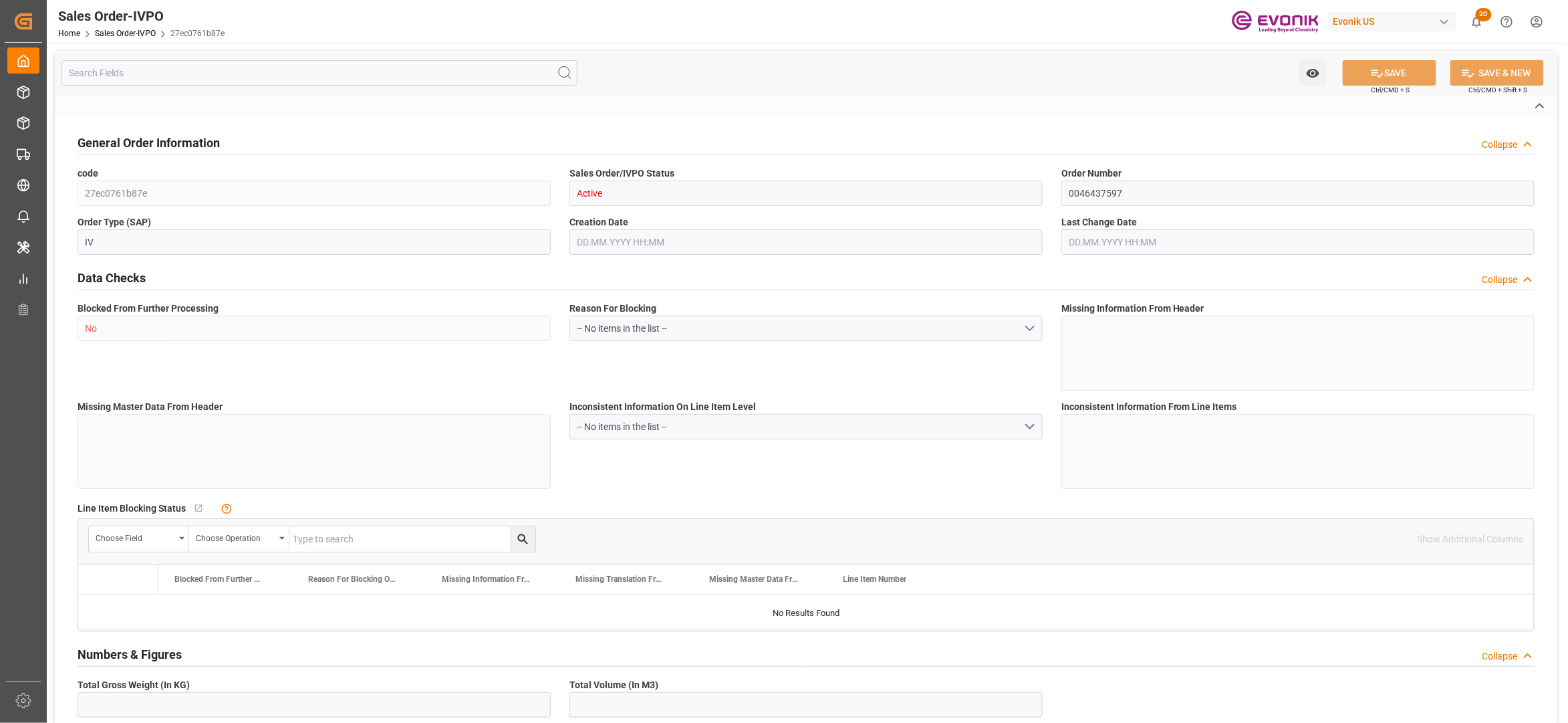
type input "0"
type input "1"
type input "2"
type input "20000"
type input "0"
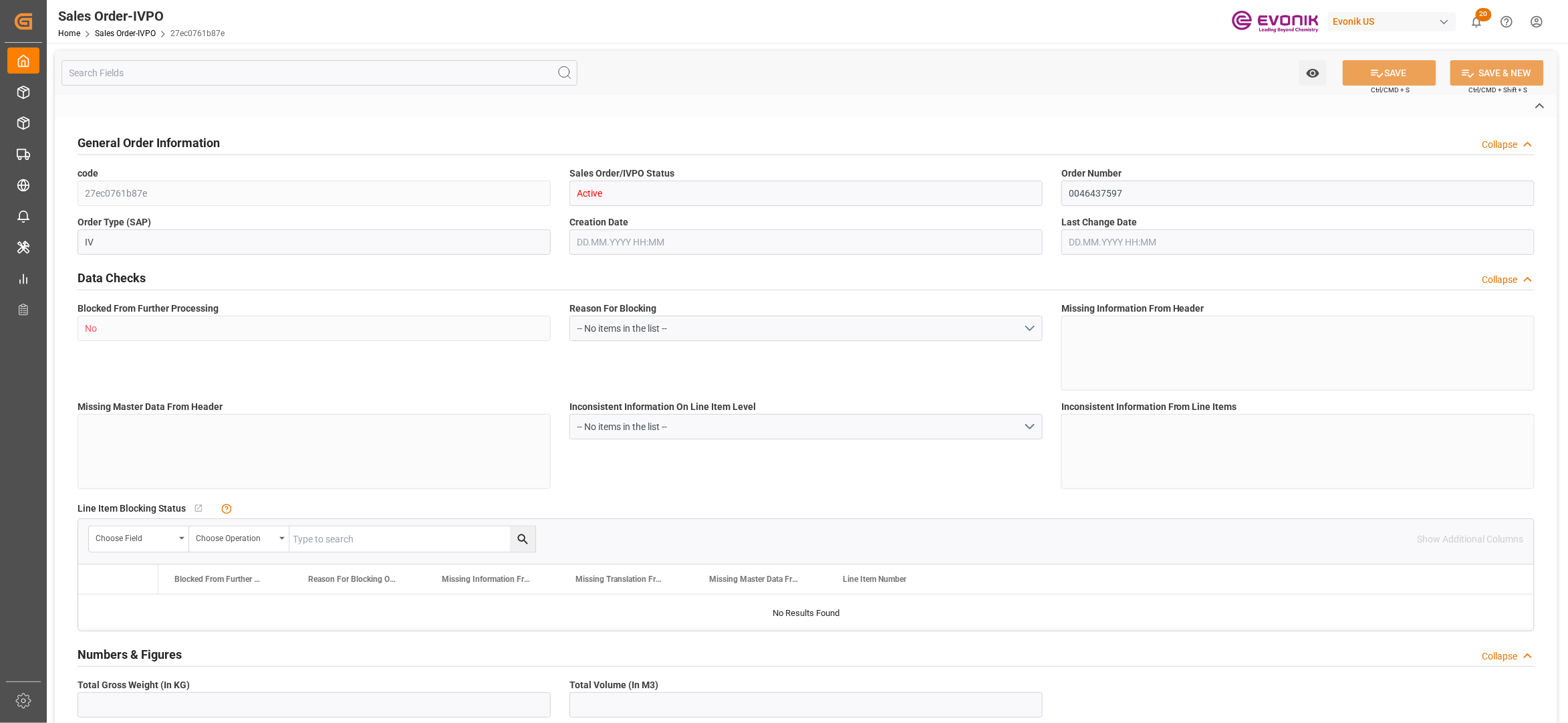
type input "17000"
type input "30"
type input "[DATE] 19:01"
type input "[DATE] 08:39"
type input "[PERSON_NAME][EMAIL_ADDRESS] No..: [PHONE_NUMBER]"
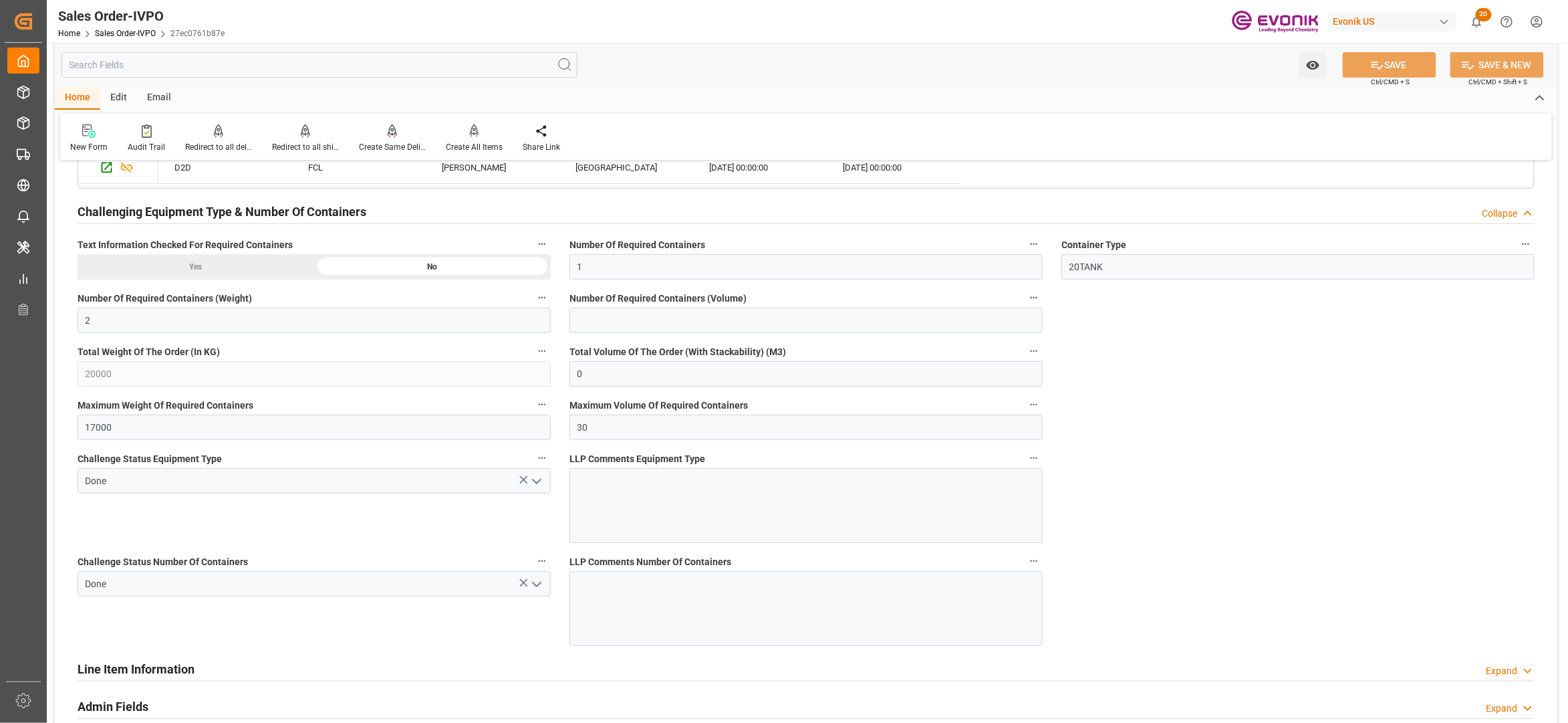
scroll to position [2079, 0]
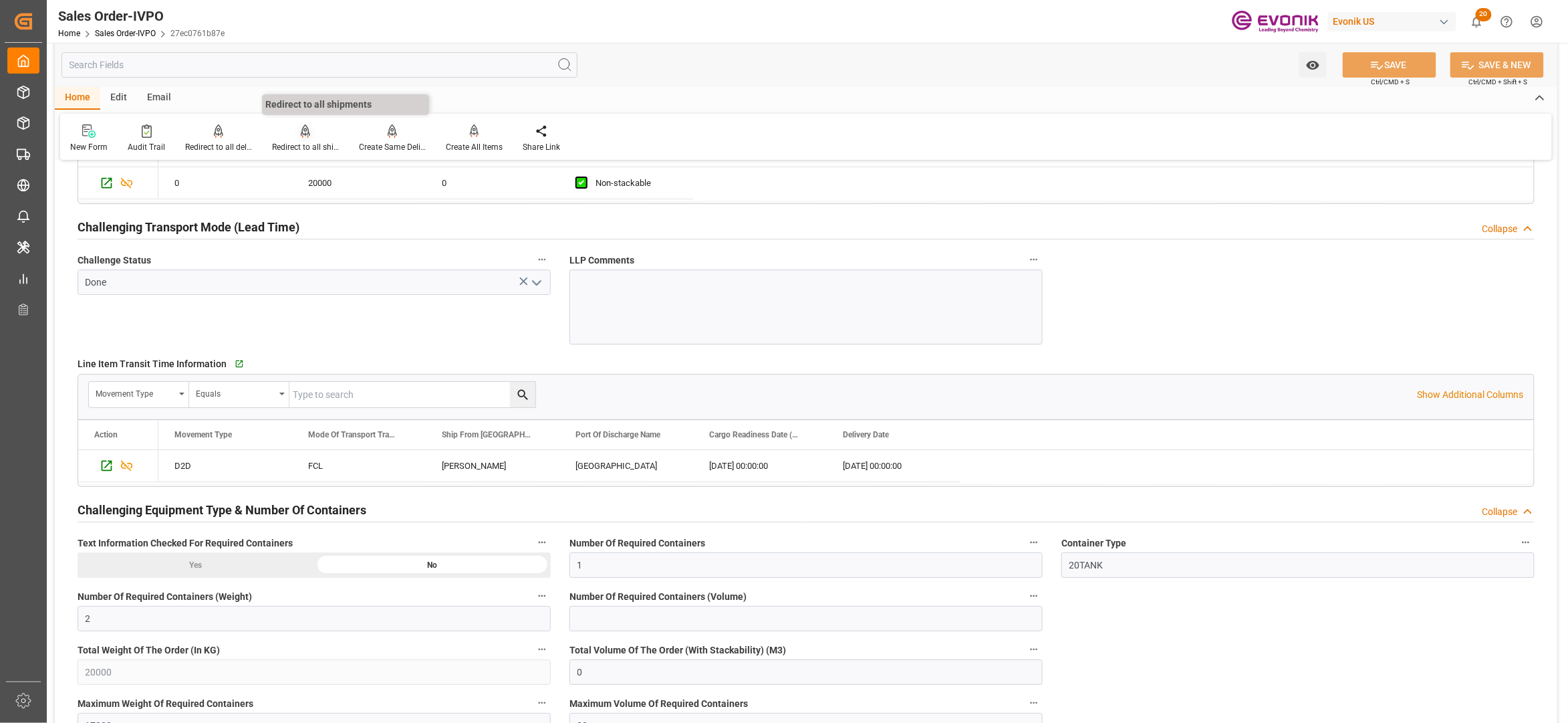
click at [313, 143] on div "Redirect to all shipments" at bounding box center [305, 147] width 67 height 12
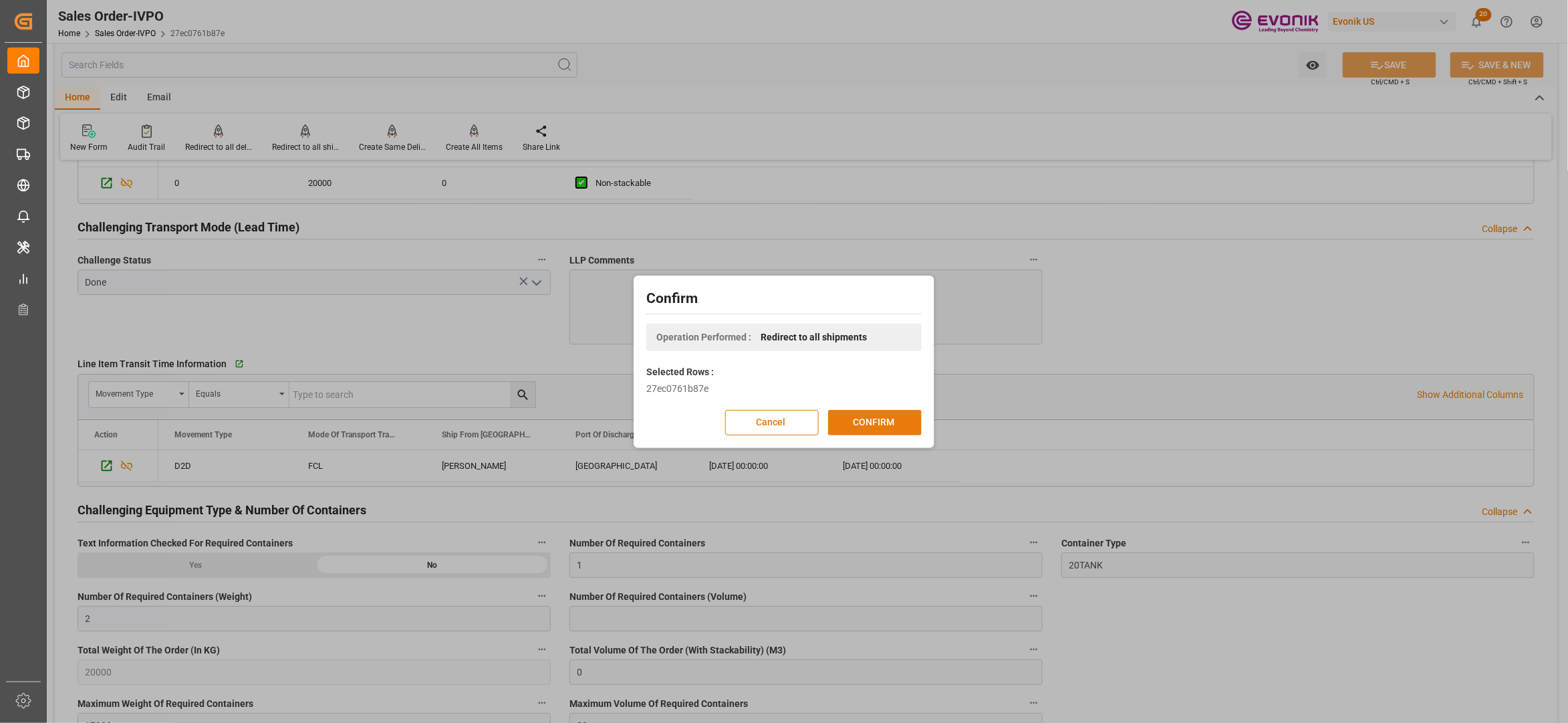
click at [889, 412] on button "CONFIRM" at bounding box center [875, 423] width 94 height 25
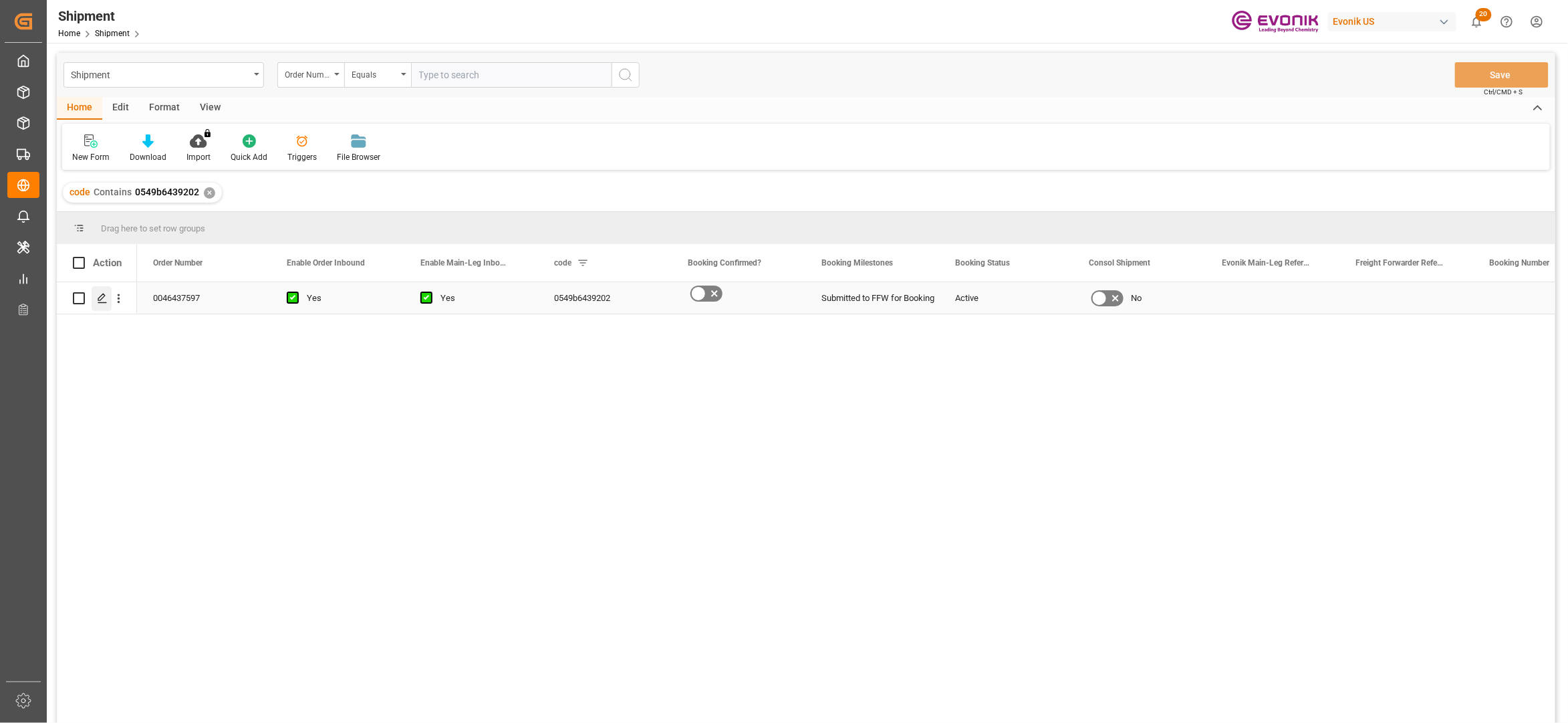
click at [111, 306] on div "Press SPACE to select this row." at bounding box center [101, 298] width 20 height 24
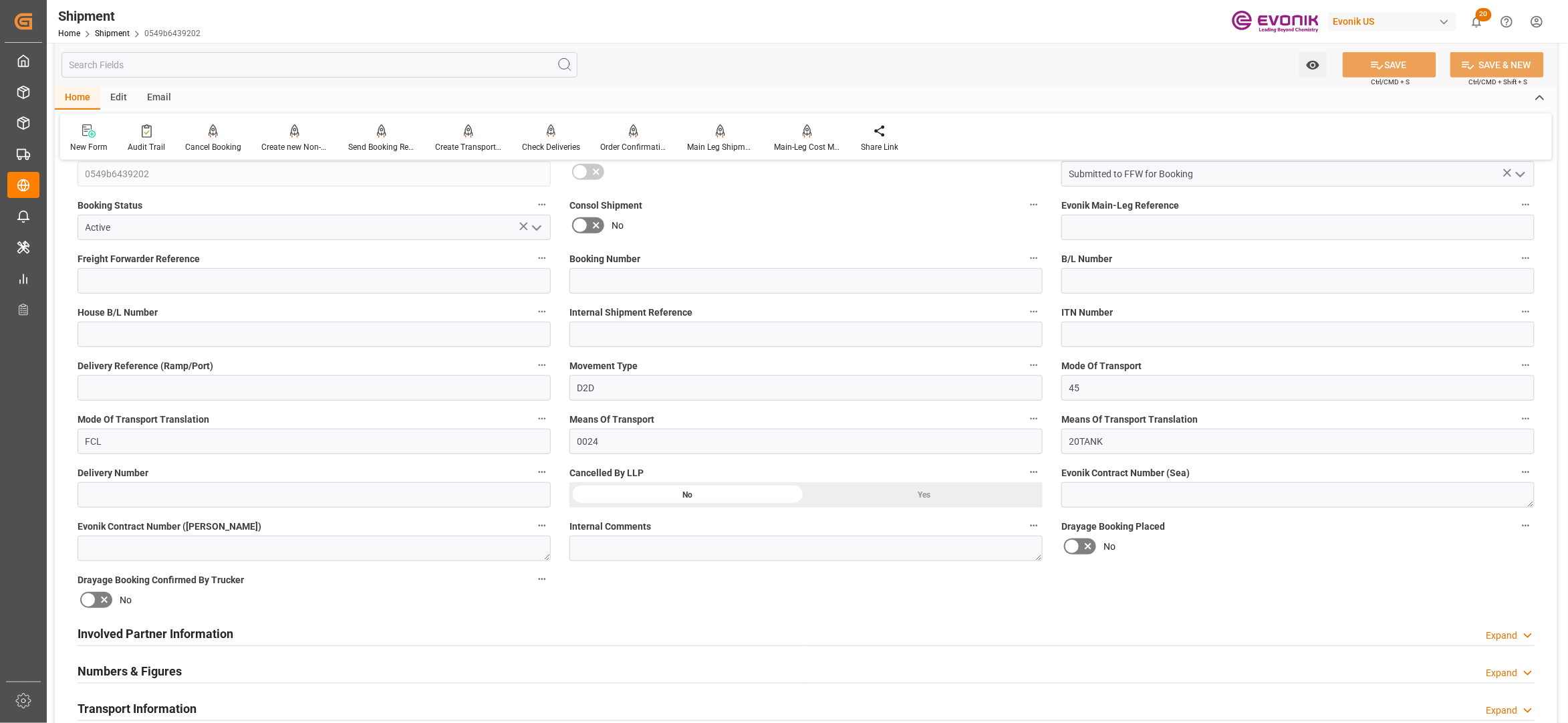
scroll to position [595, 0]
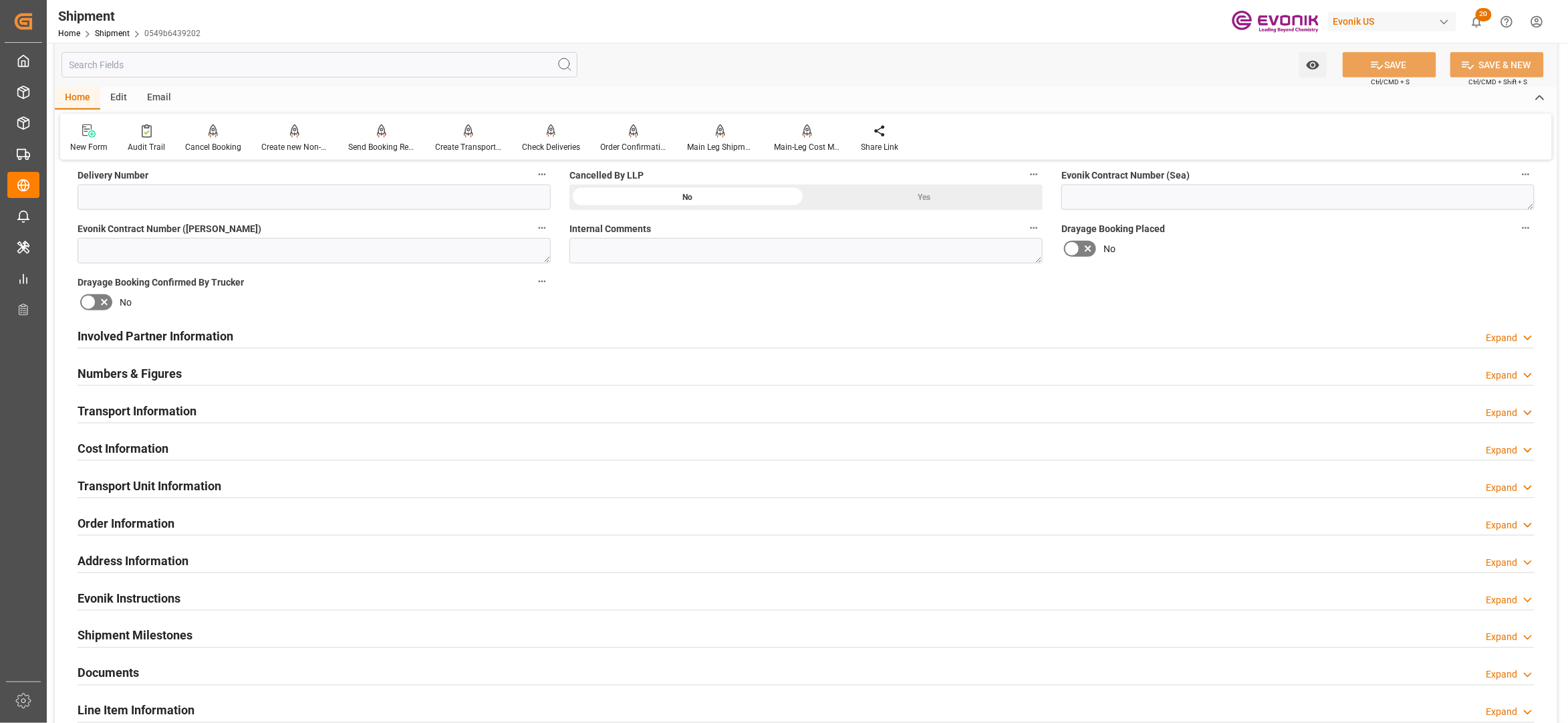
click at [408, 445] on div "Cost Information Expand" at bounding box center [806, 447] width 1457 height 25
